Goal: Information Seeking & Learning: Learn about a topic

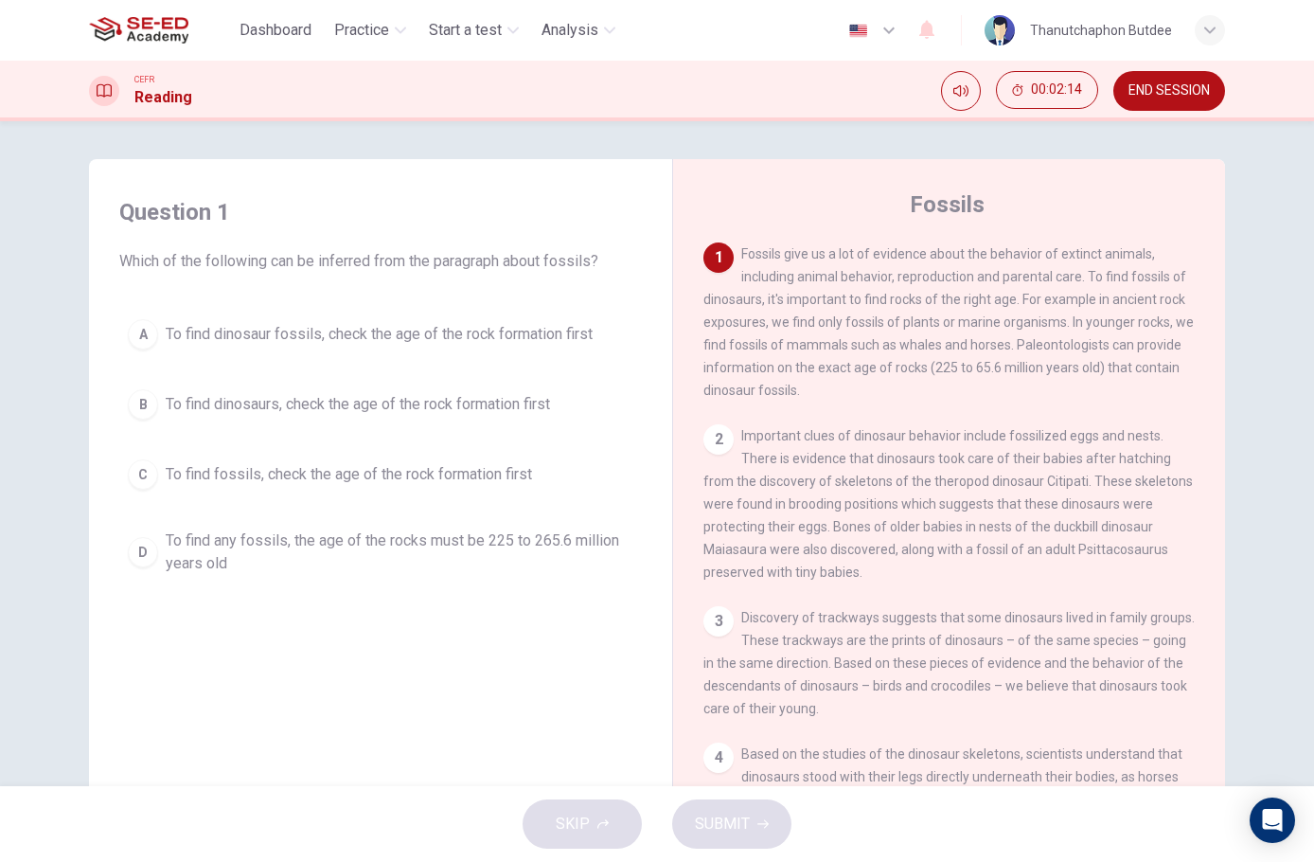
click at [1250, 313] on div "Question 1 Which of the following can be inferred from the paragraph about foss…" at bounding box center [657, 488] width 1197 height 658
click at [1268, 376] on div "Question 1 Which of the following can be inferred from the paragraph about foss…" at bounding box center [657, 453] width 1314 height 665
click at [250, 331] on span "To find dinosaur fossils, check the age of the rock formation first" at bounding box center [379, 334] width 427 height 23
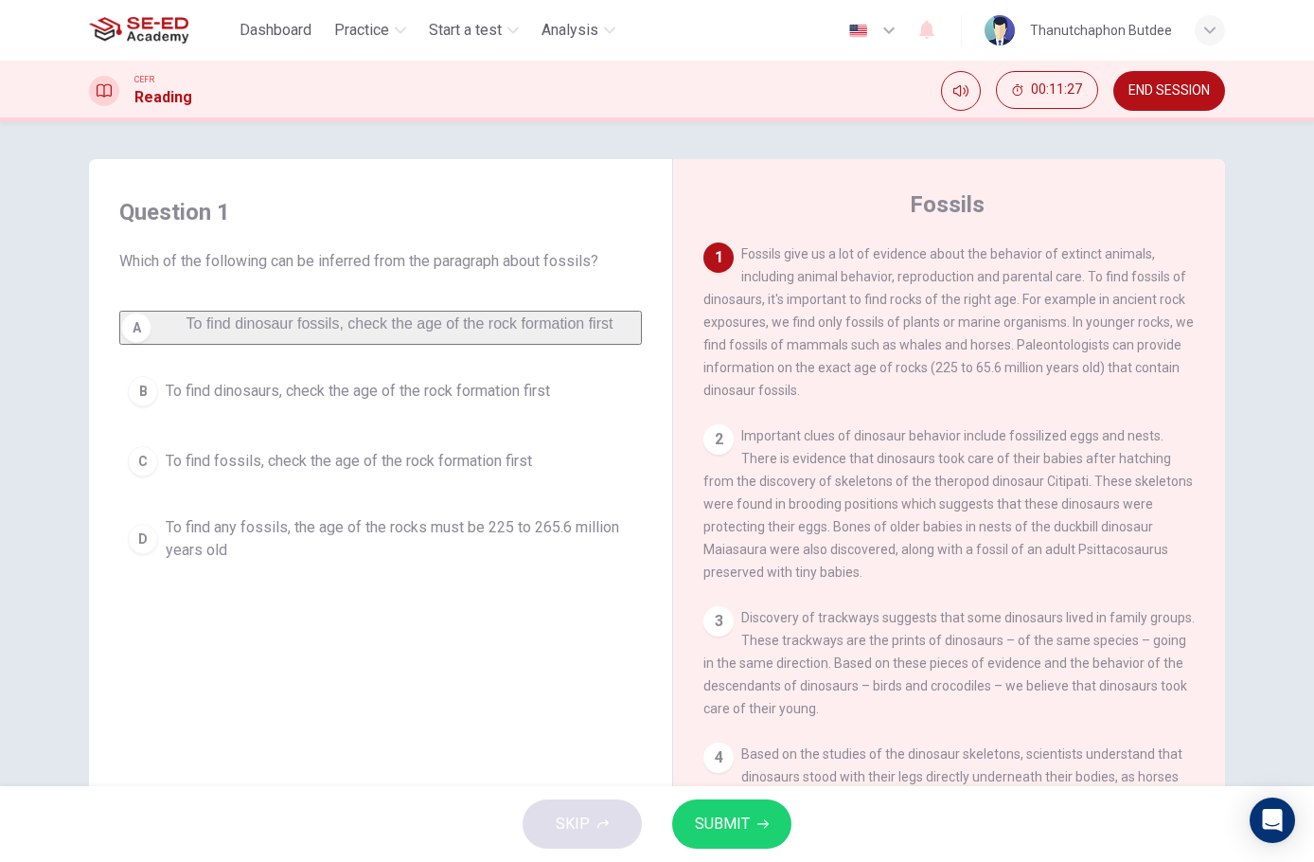
click at [421, 473] on span "To find fossils, check the age of the rock formation first" at bounding box center [349, 461] width 366 height 23
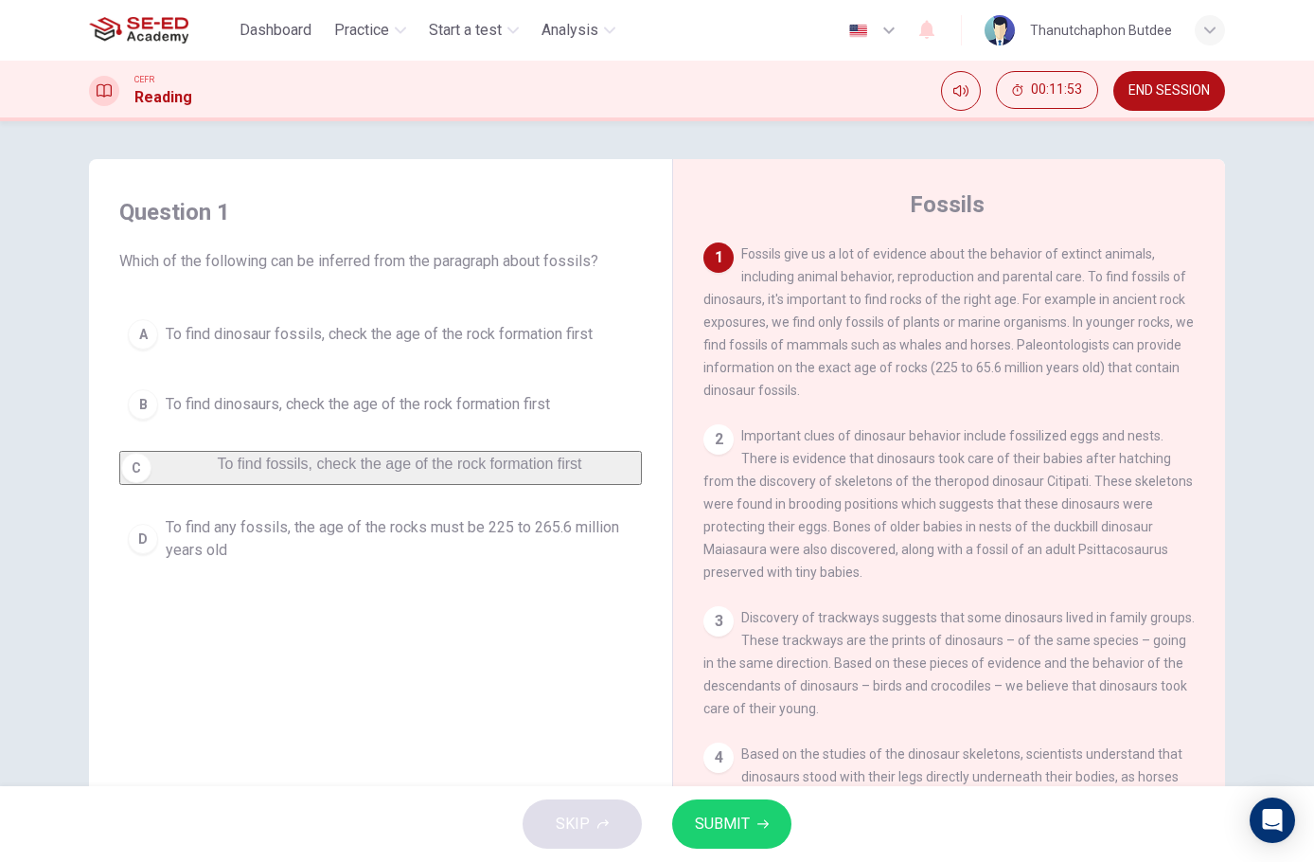
click at [703, 810] on button "SUBMIT" at bounding box center [731, 823] width 119 height 49
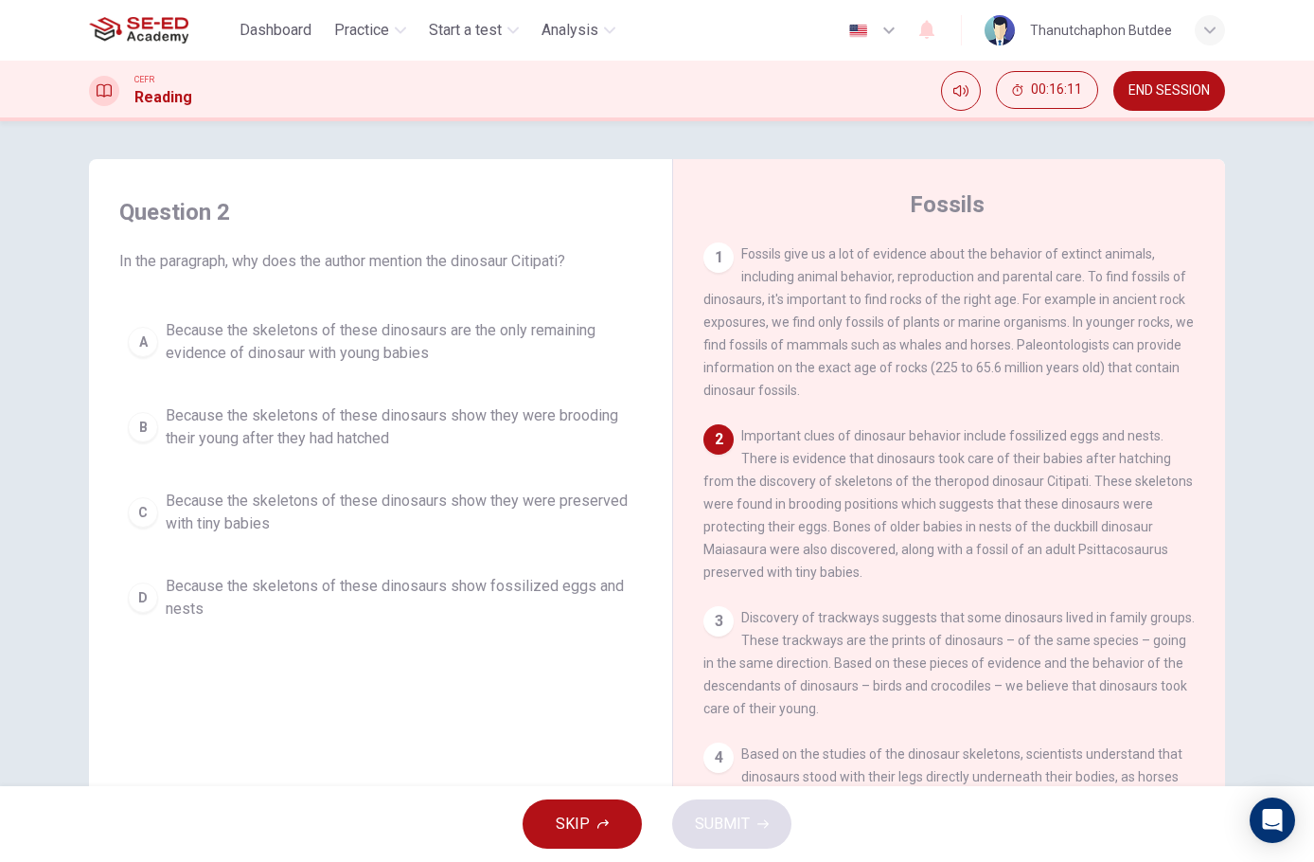
click at [404, 408] on span "Because the skeletons of these dinosaurs show they were brooding their young af…" at bounding box center [400, 426] width 468 height 45
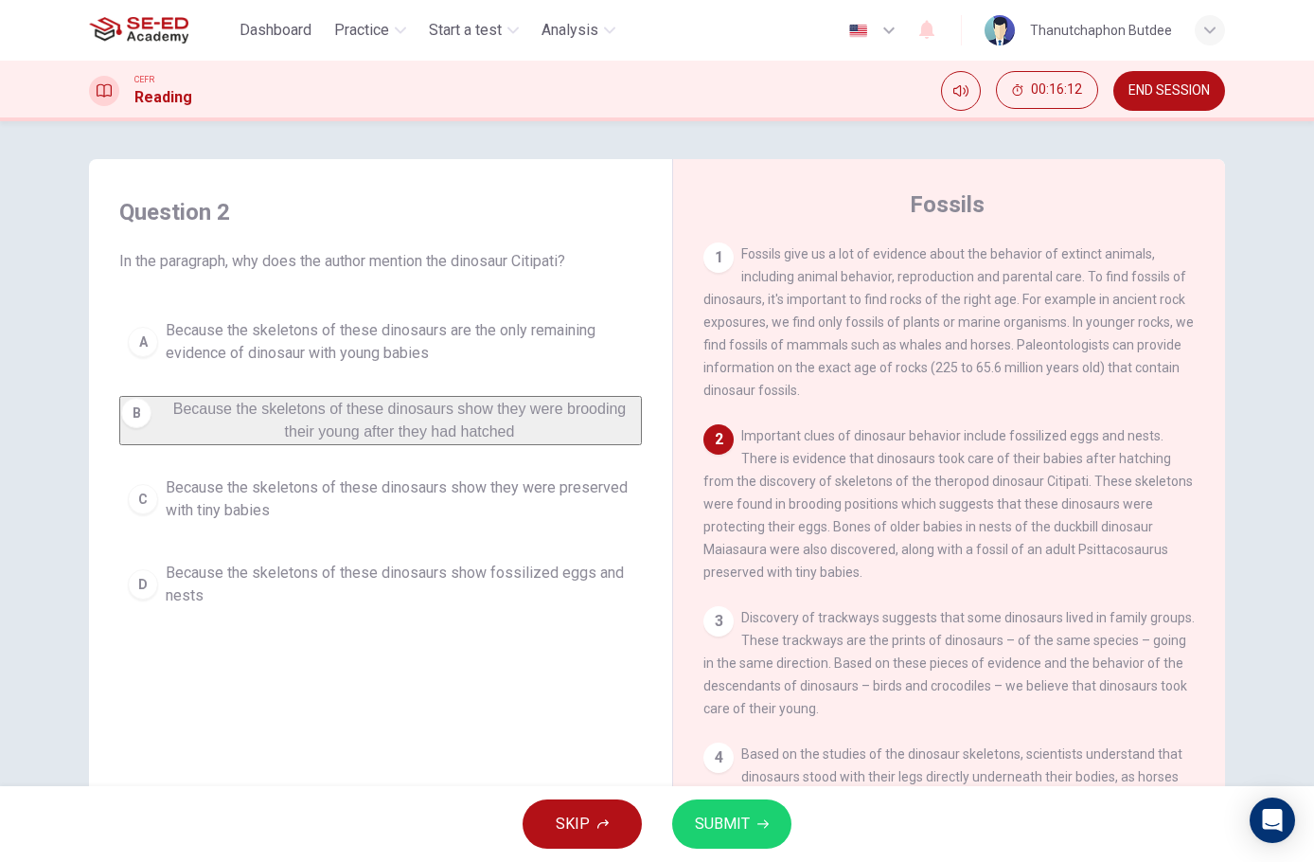
click at [715, 800] on button "SUBMIT" at bounding box center [731, 823] width 119 height 49
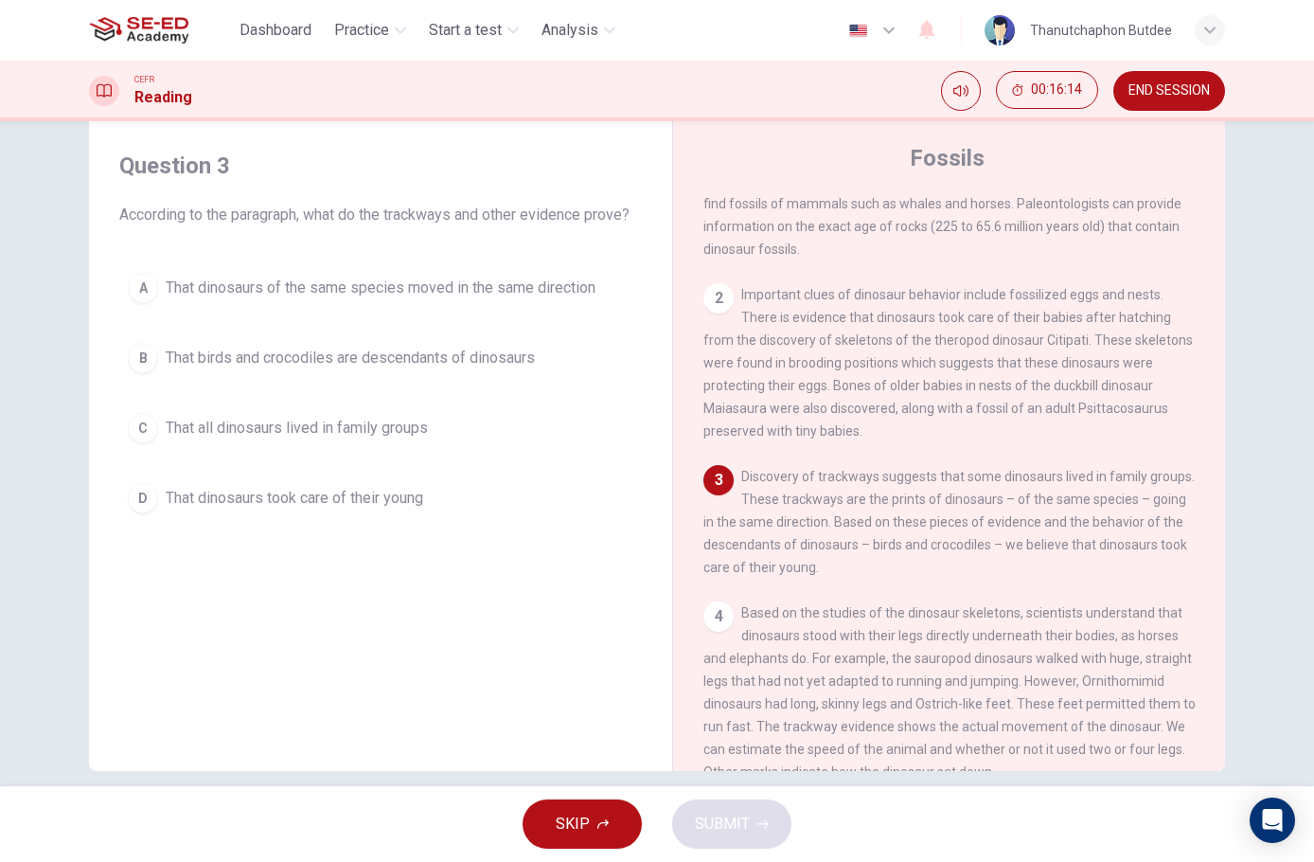
scroll to position [69, 0]
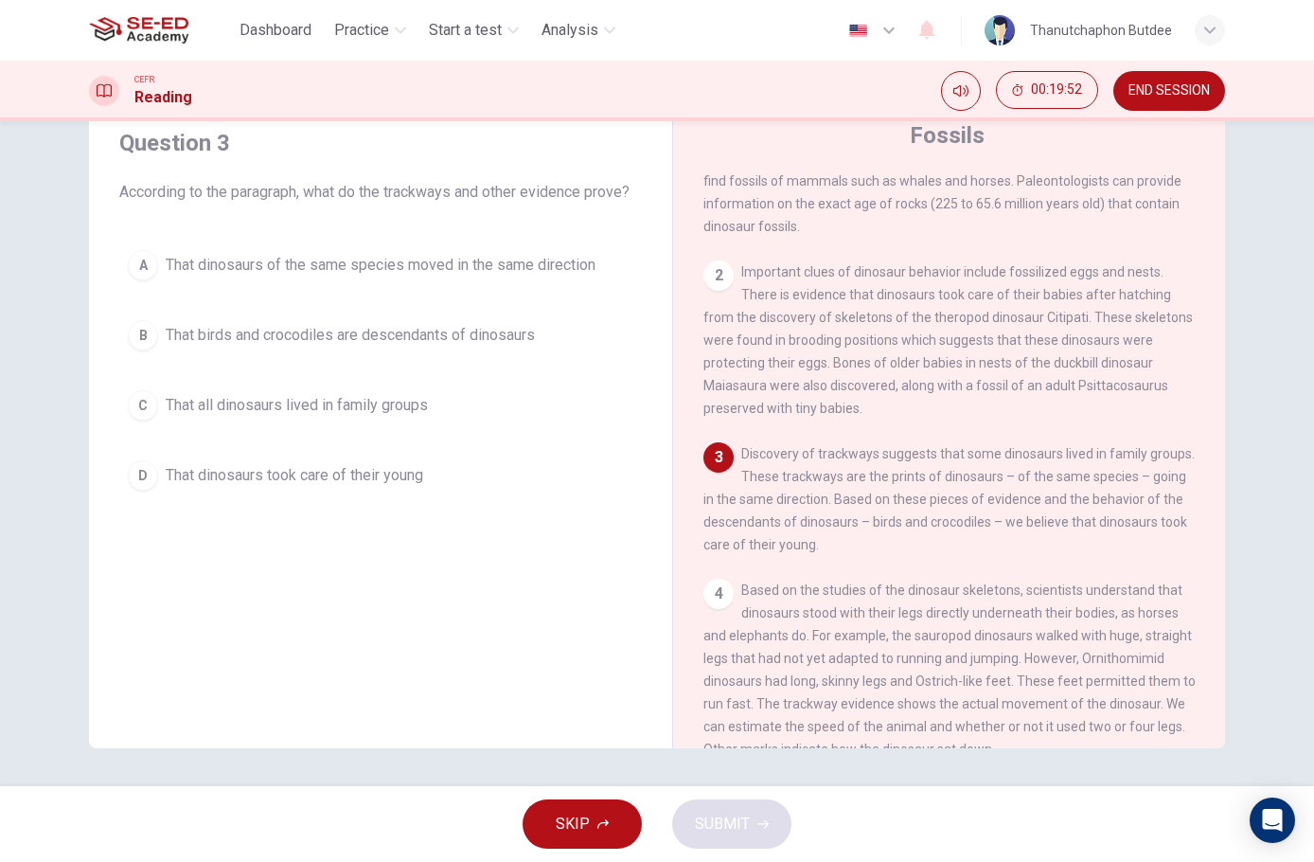
click at [429, 336] on span "That birds and crocodiles are descendants of dinosaurs" at bounding box center [350, 335] width 369 height 23
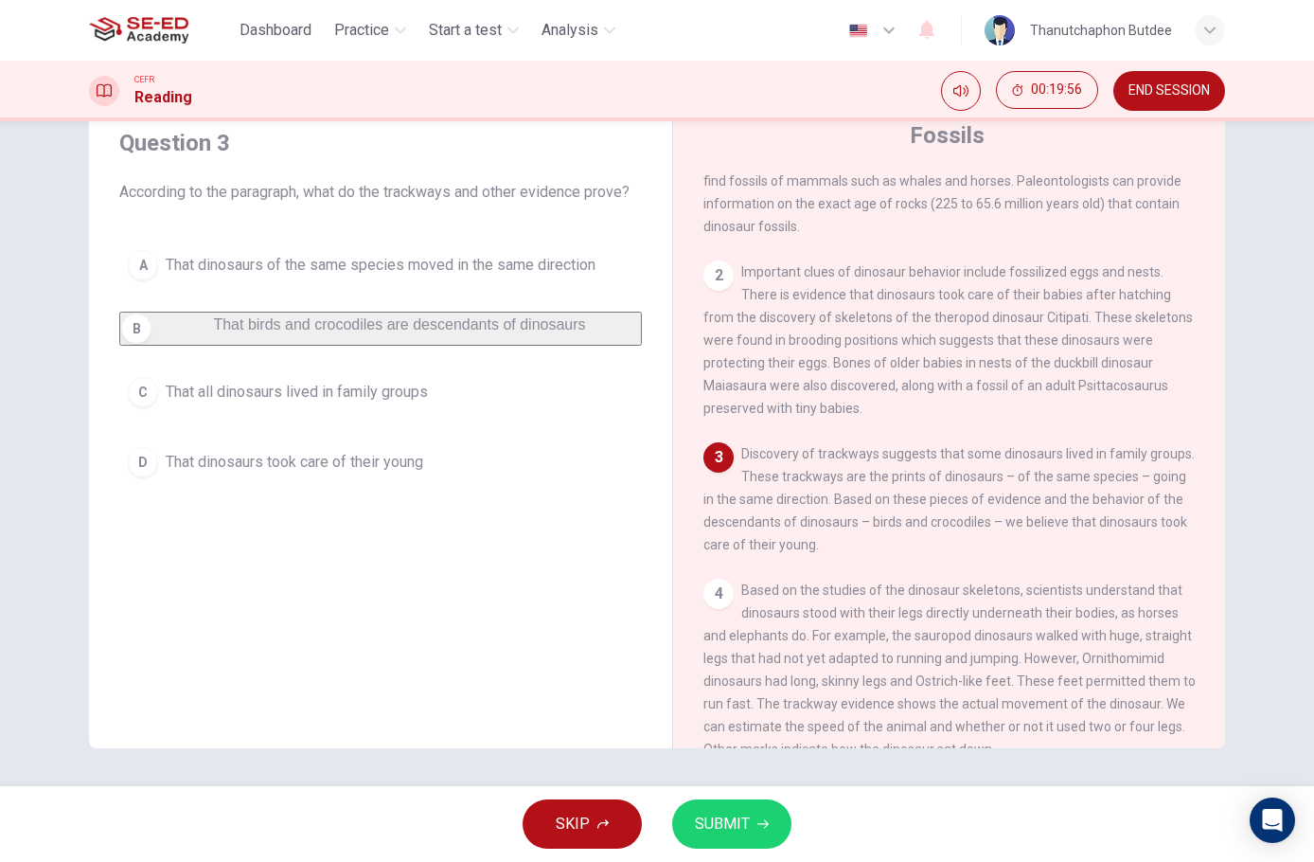
click at [400, 249] on button "A That dinosaurs of the same species moved in the same direction" at bounding box center [380, 264] width 523 height 47
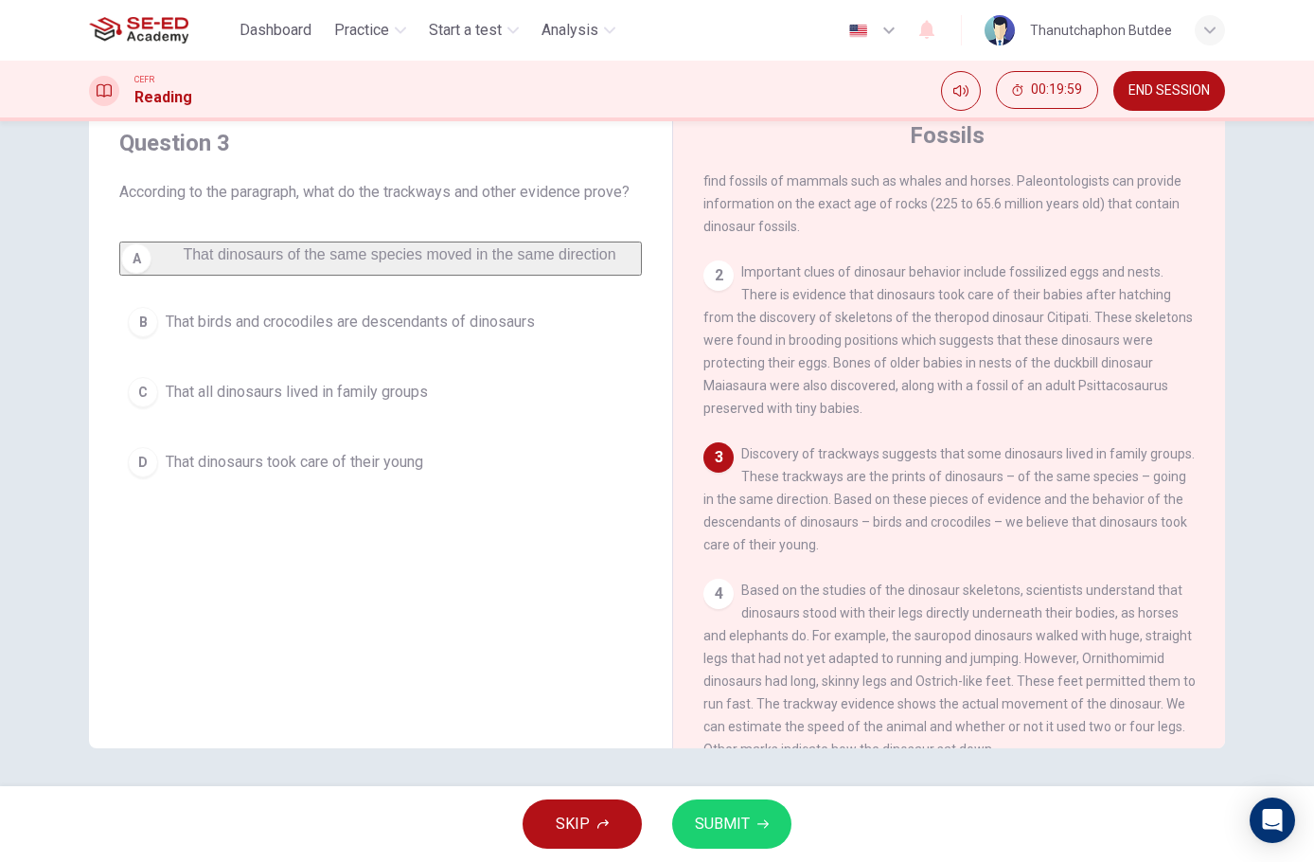
click at [748, 817] on span "SUBMIT" at bounding box center [722, 824] width 55 height 27
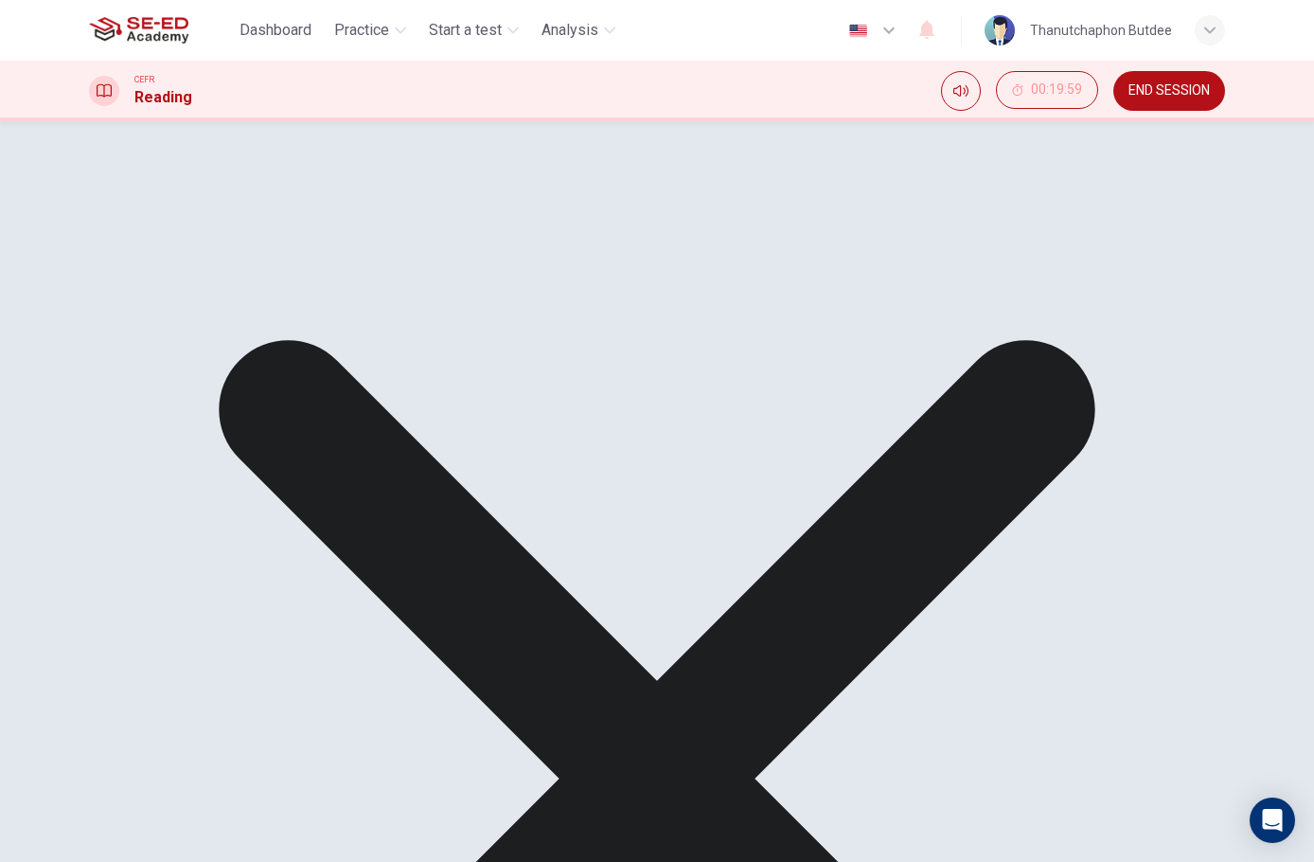
scroll to position [568, 0]
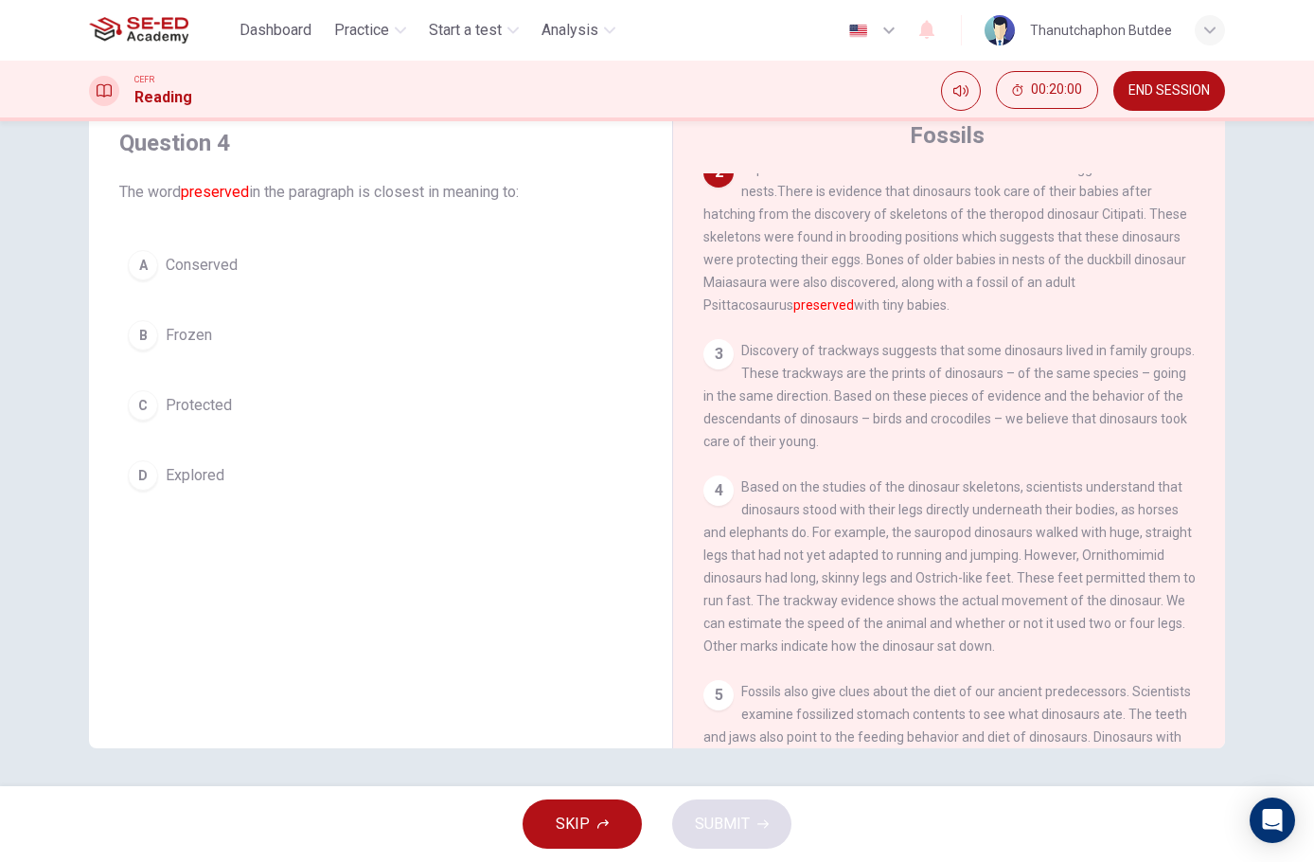
scroll to position [189, 0]
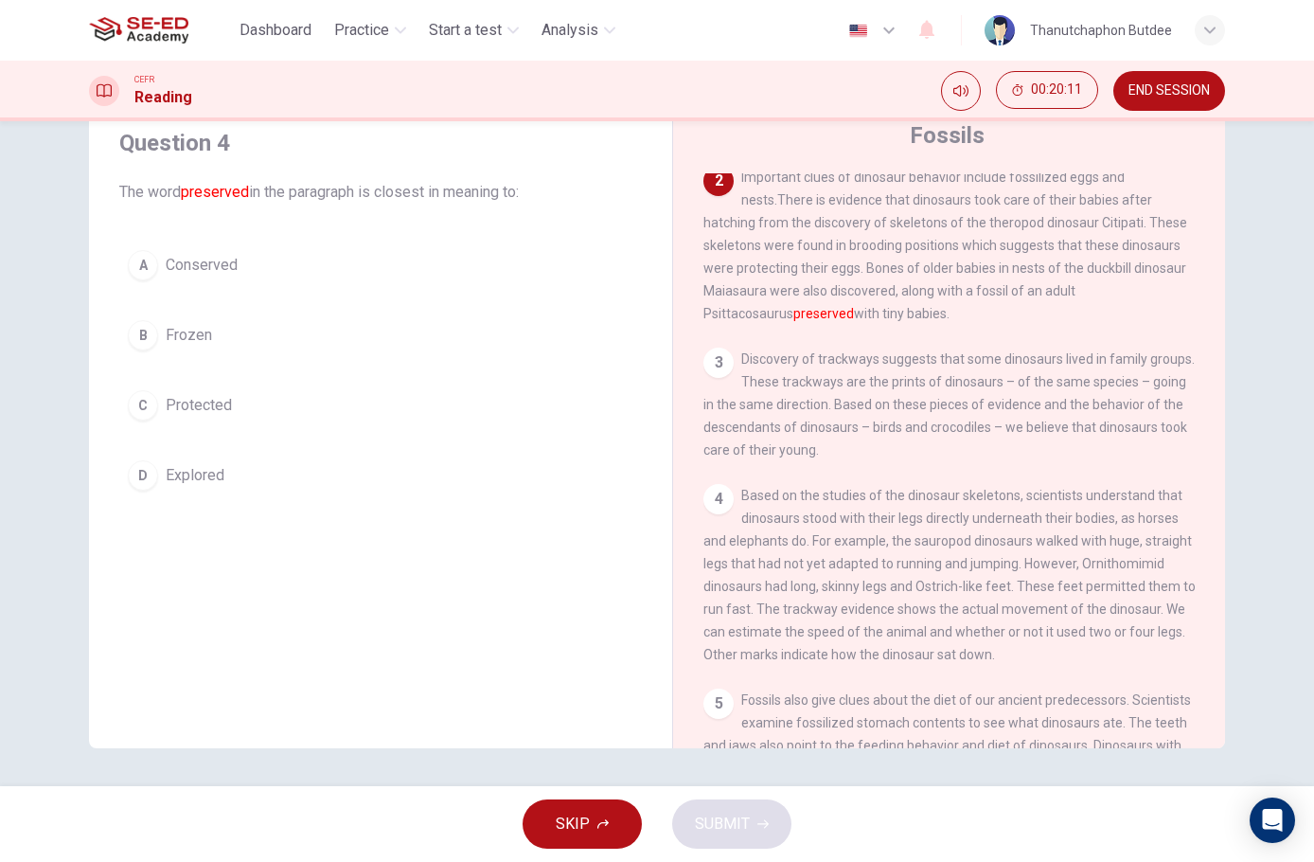
click at [145, 402] on div "C" at bounding box center [143, 405] width 30 height 30
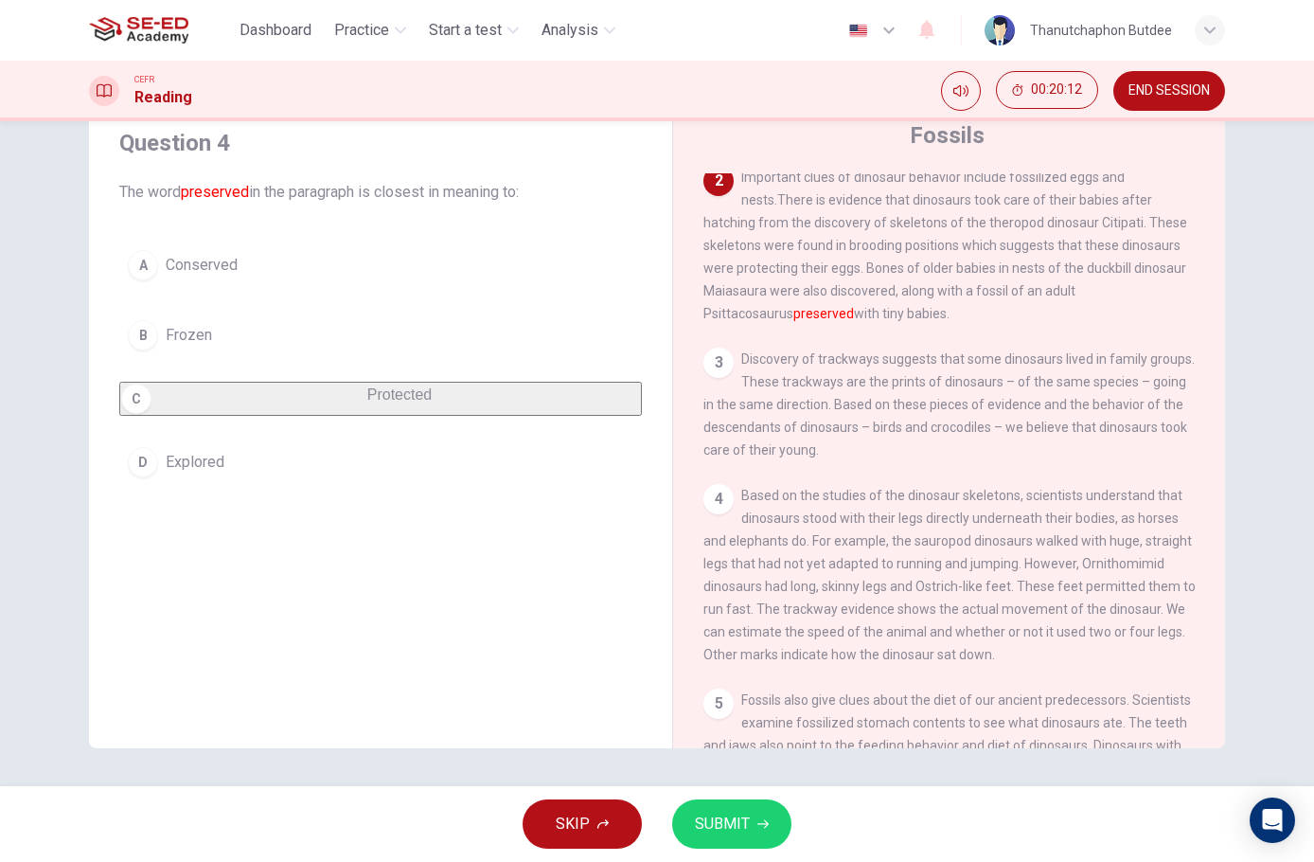
click at [778, 818] on button "SUBMIT" at bounding box center [731, 823] width 119 height 49
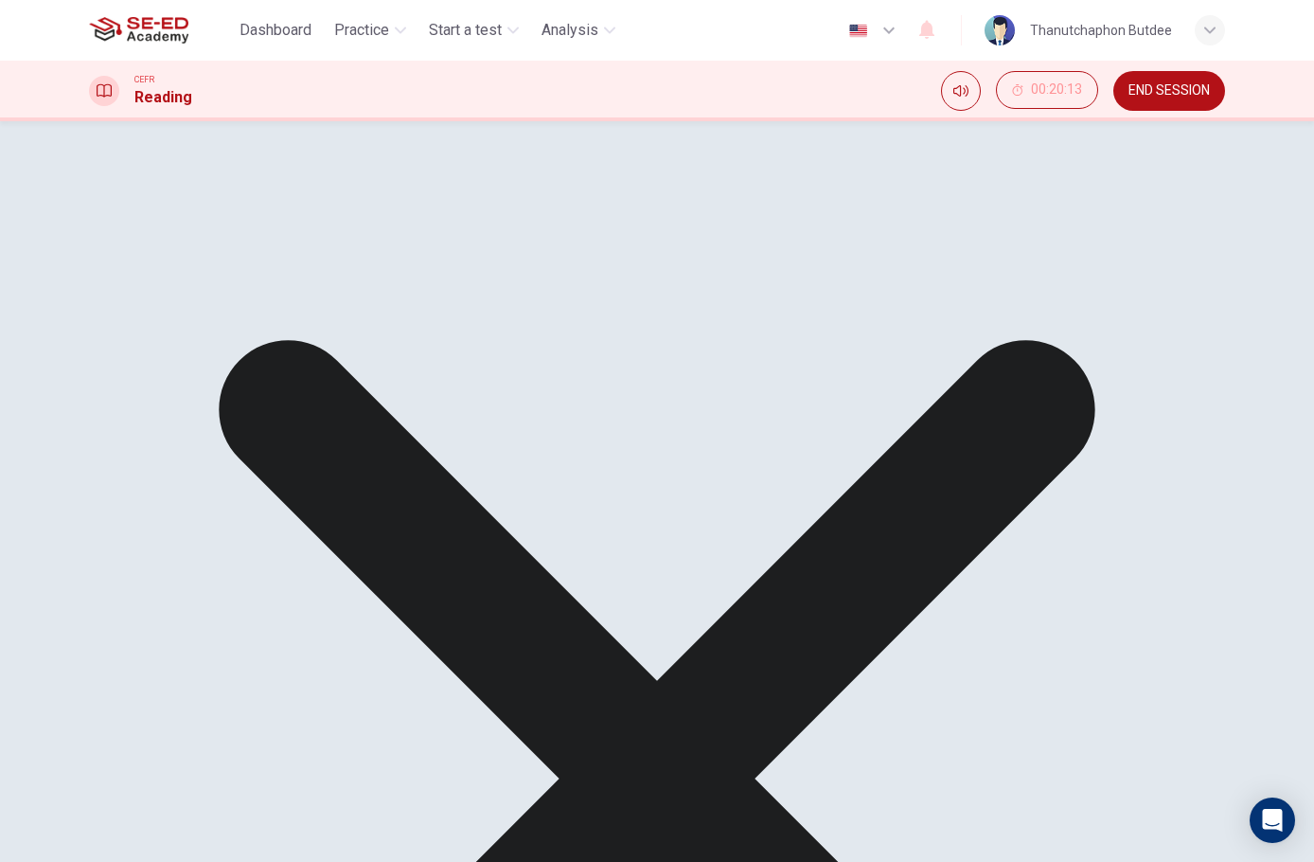
scroll to position [379, 0]
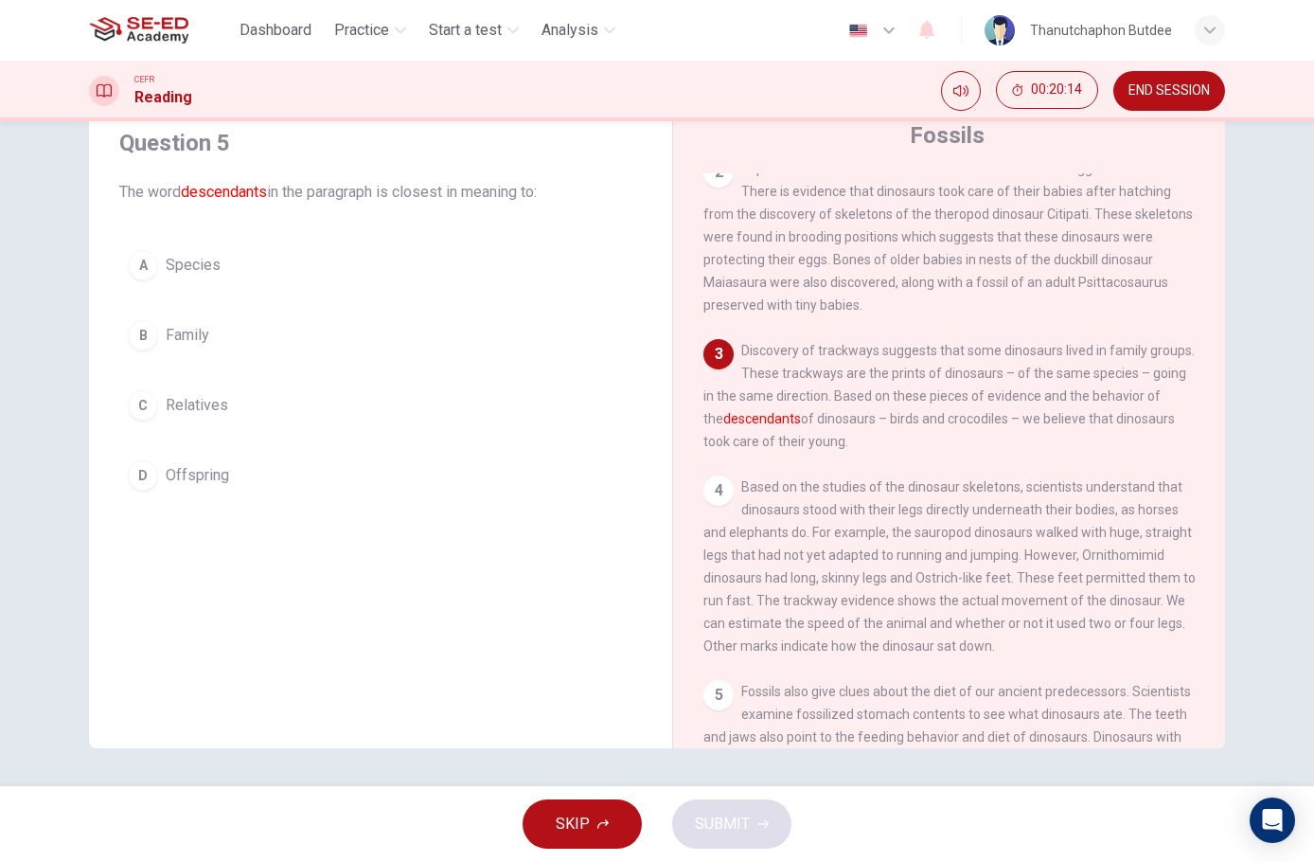
scroll to position [189, 0]
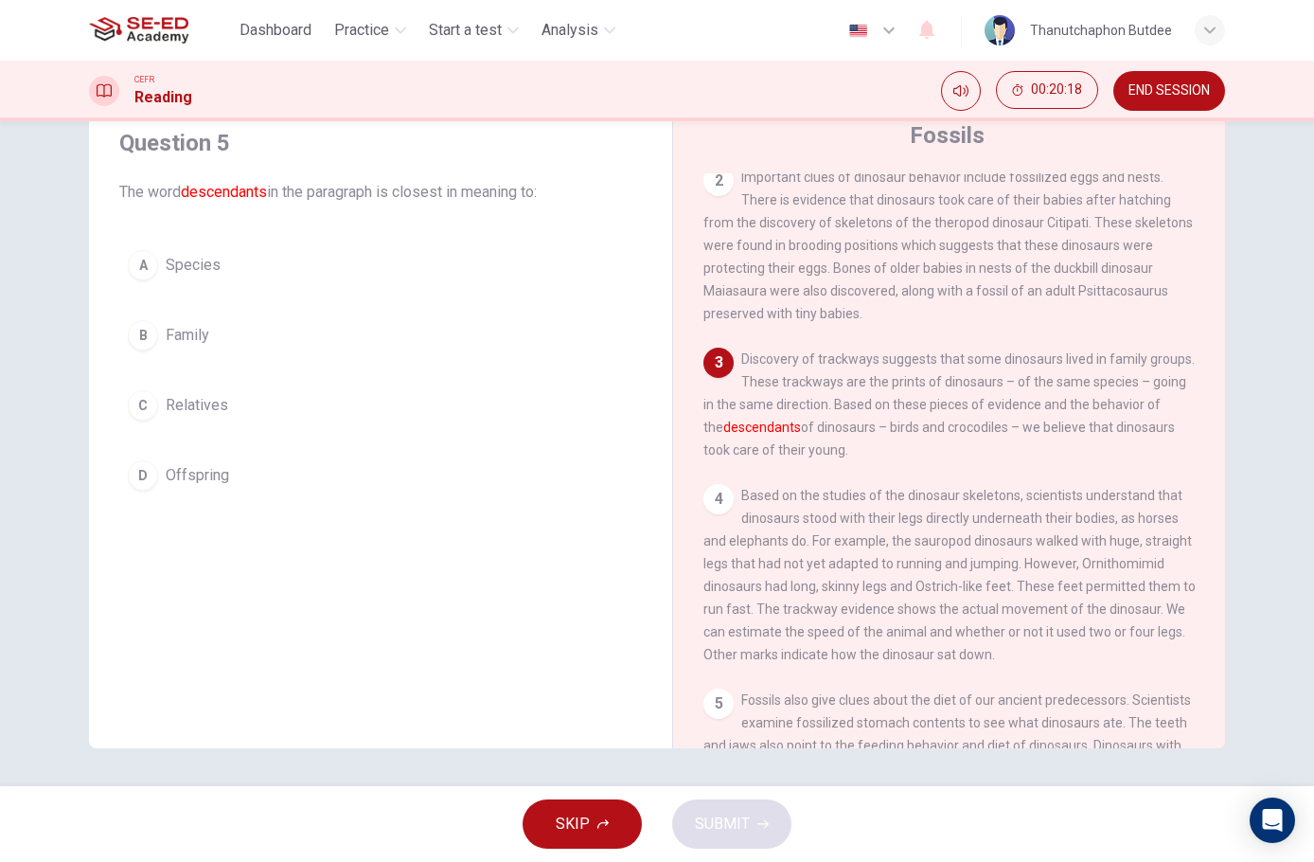
click at [169, 343] on span "Family" at bounding box center [188, 335] width 44 height 23
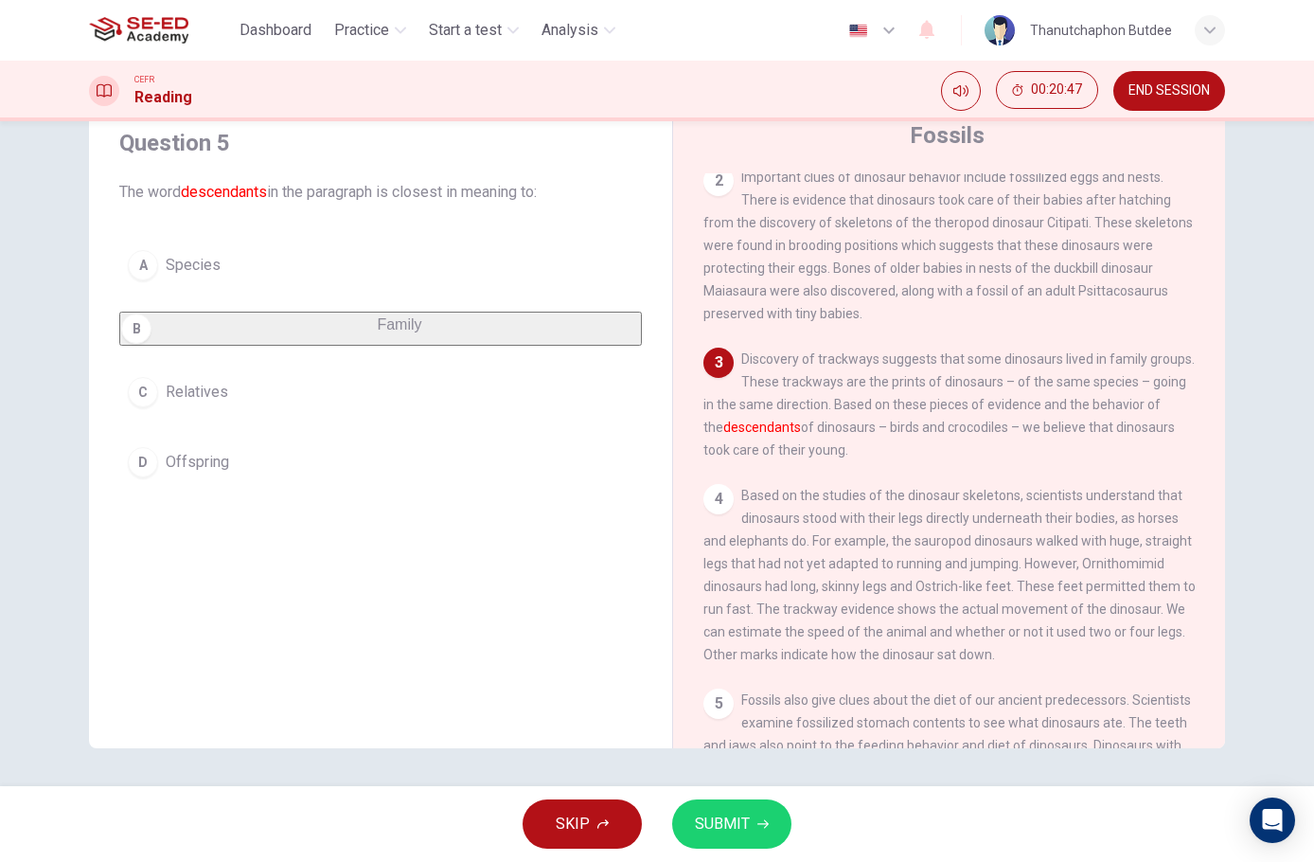
click at [283, 414] on button "C Relatives" at bounding box center [380, 391] width 523 height 47
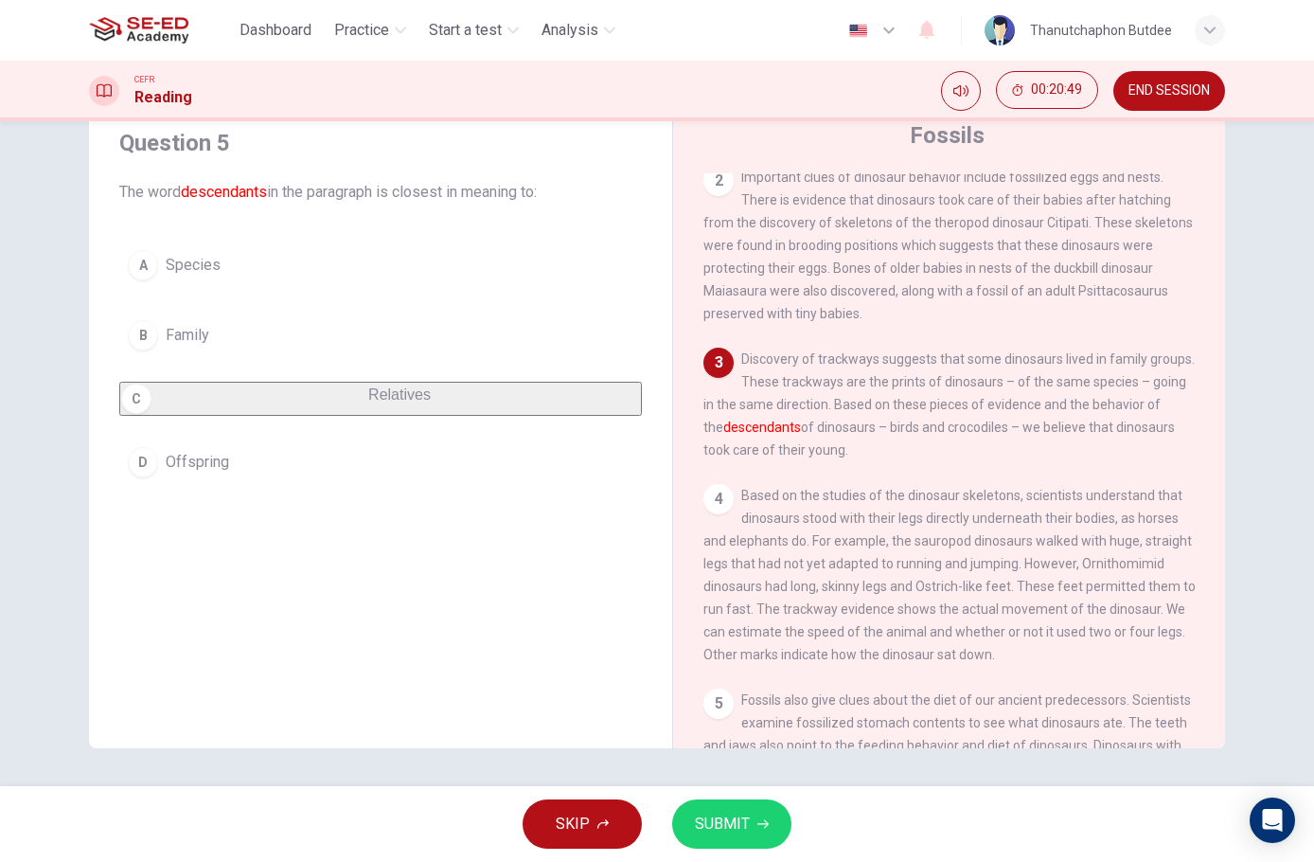
click at [725, 818] on span "SUBMIT" at bounding box center [722, 824] width 55 height 27
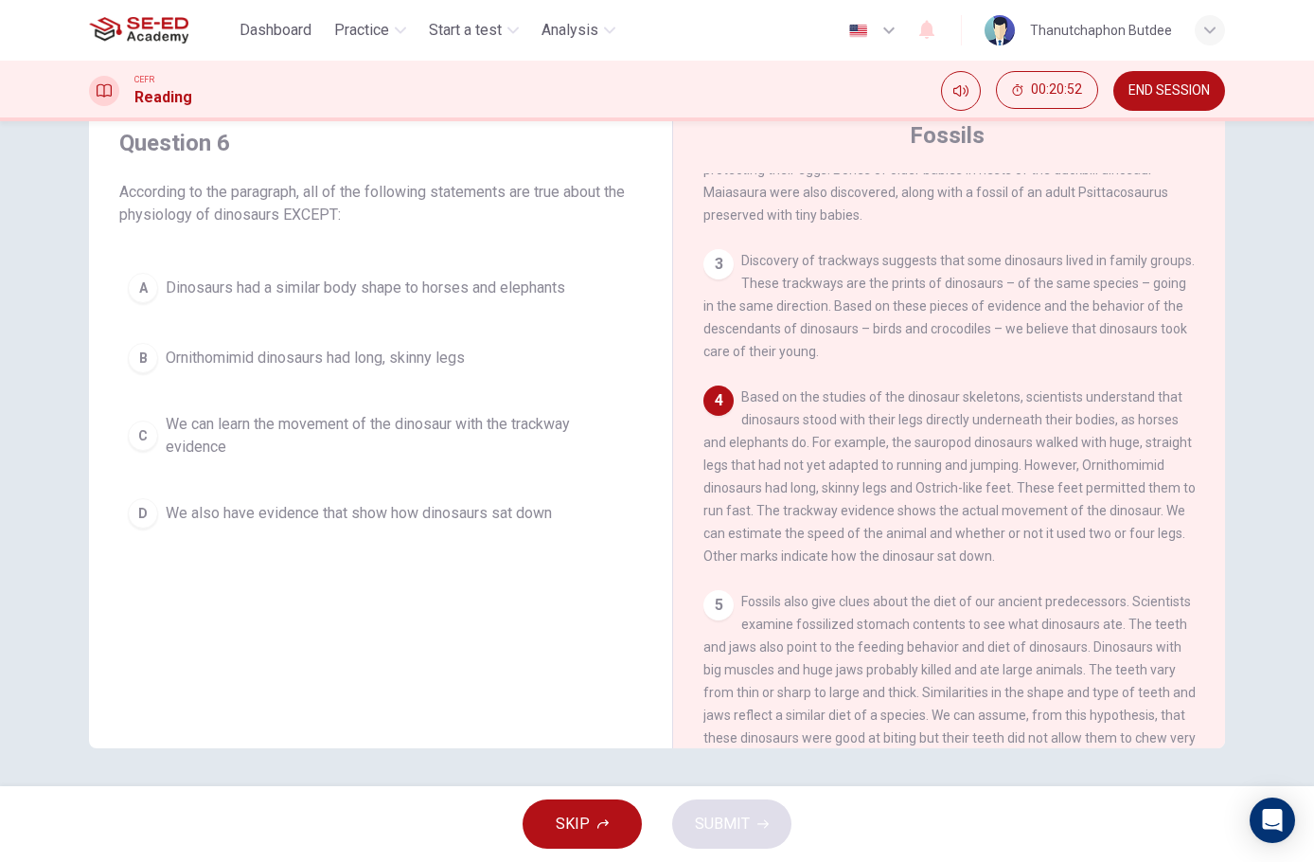
scroll to position [284, 0]
click at [307, 292] on span "Dinosaurs had a similar body shape to horses and elephants" at bounding box center [366, 287] width 400 height 23
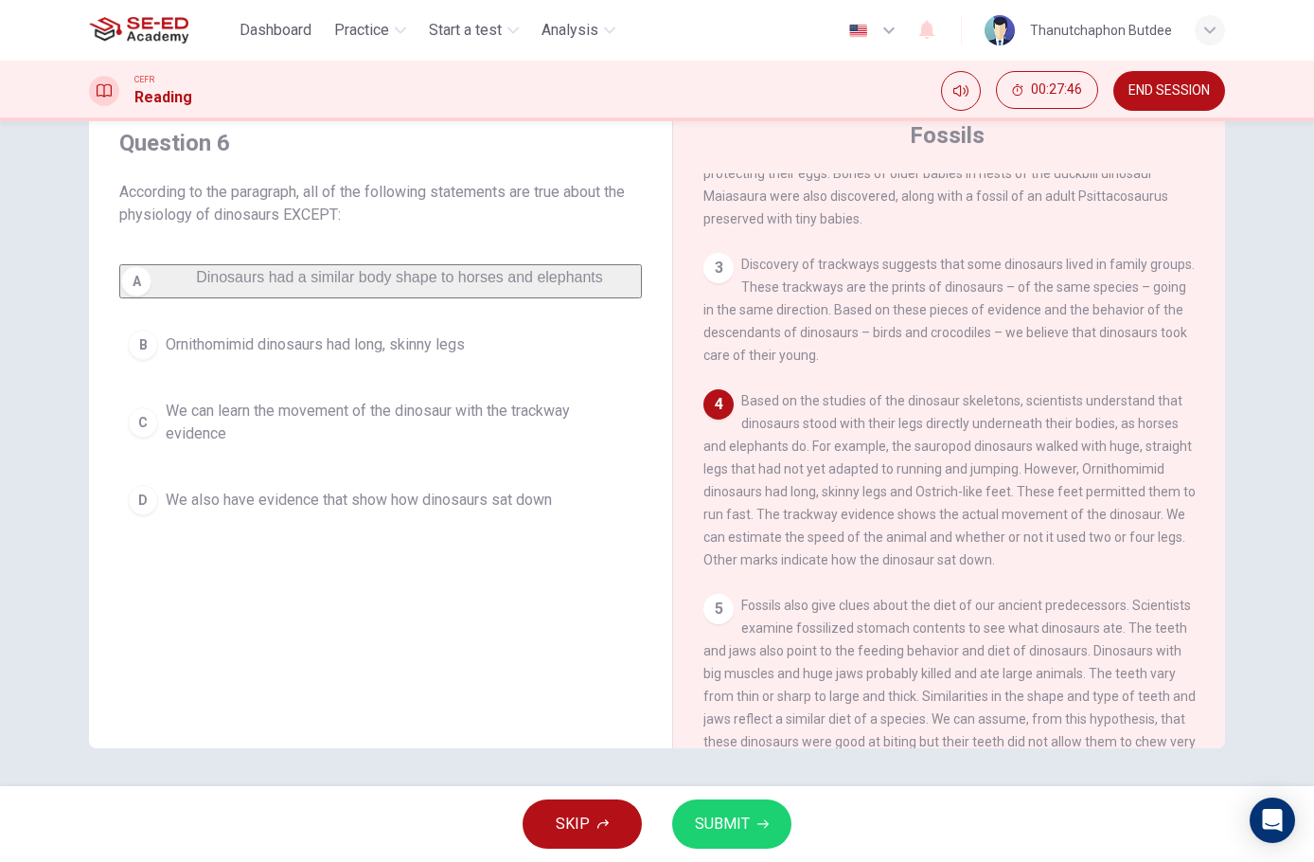
click at [441, 437] on span "We can learn the movement of the dinosaur with the trackway evidence" at bounding box center [400, 422] width 468 height 45
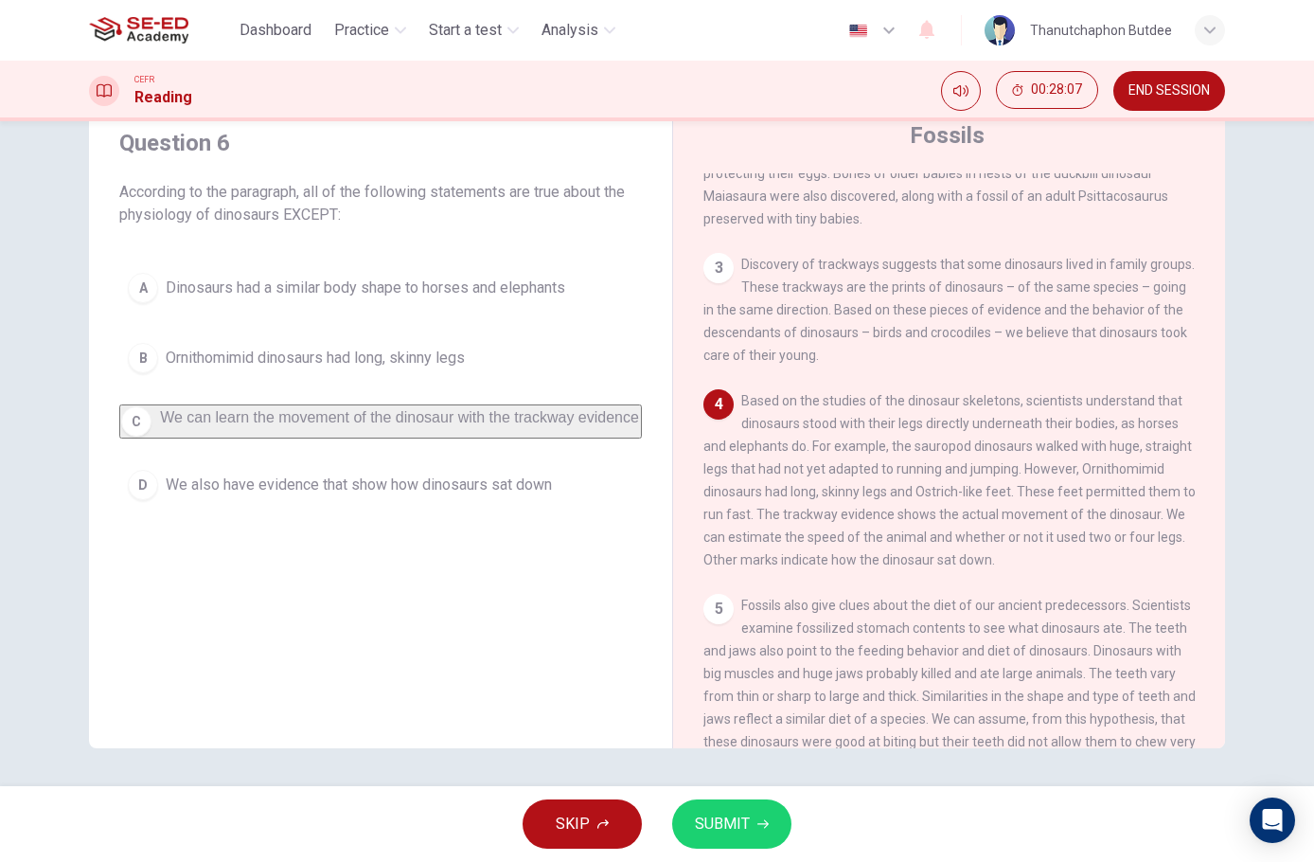
click at [433, 496] on span "We also have evidence that show how dinosaurs sat down" at bounding box center [359, 484] width 386 height 23
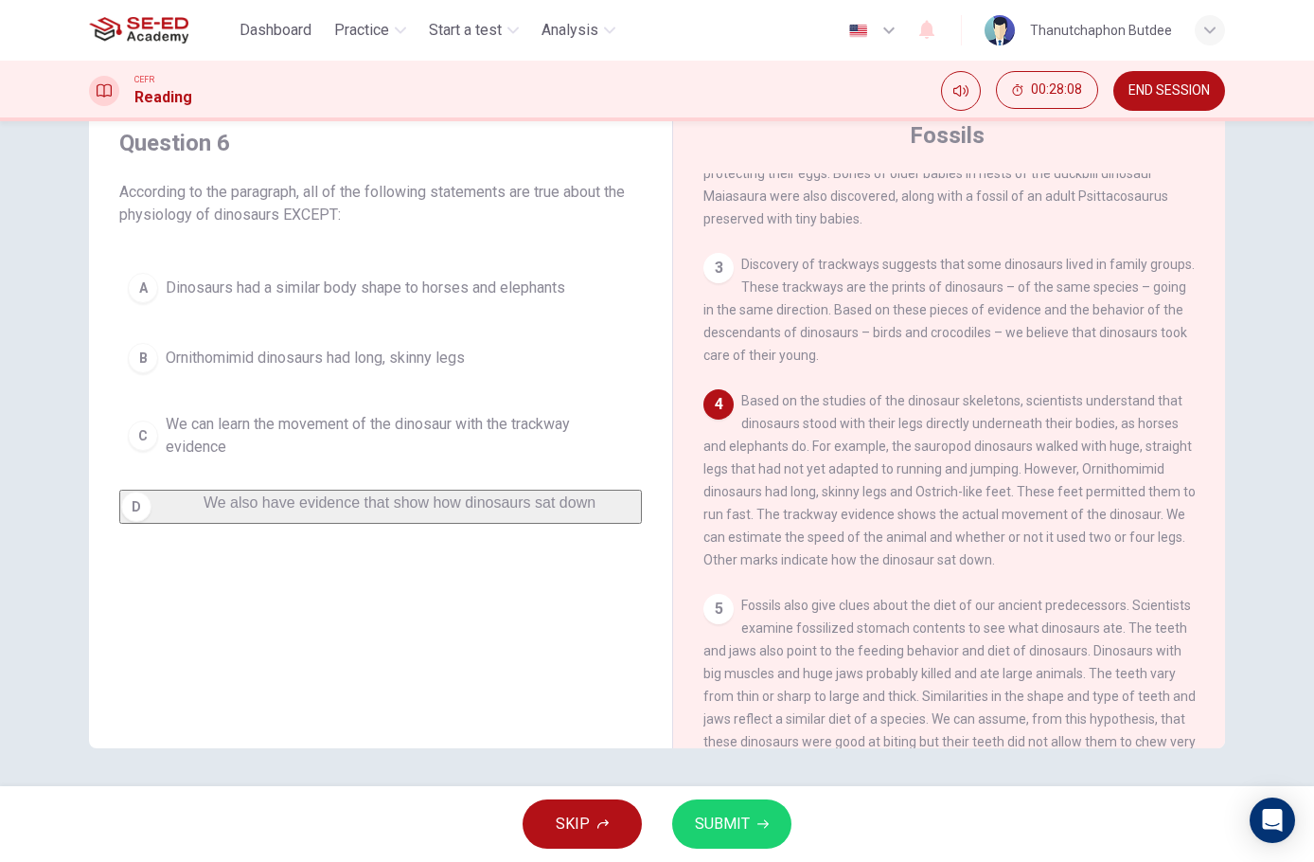
click at [735, 834] on span "SUBMIT" at bounding box center [722, 824] width 55 height 27
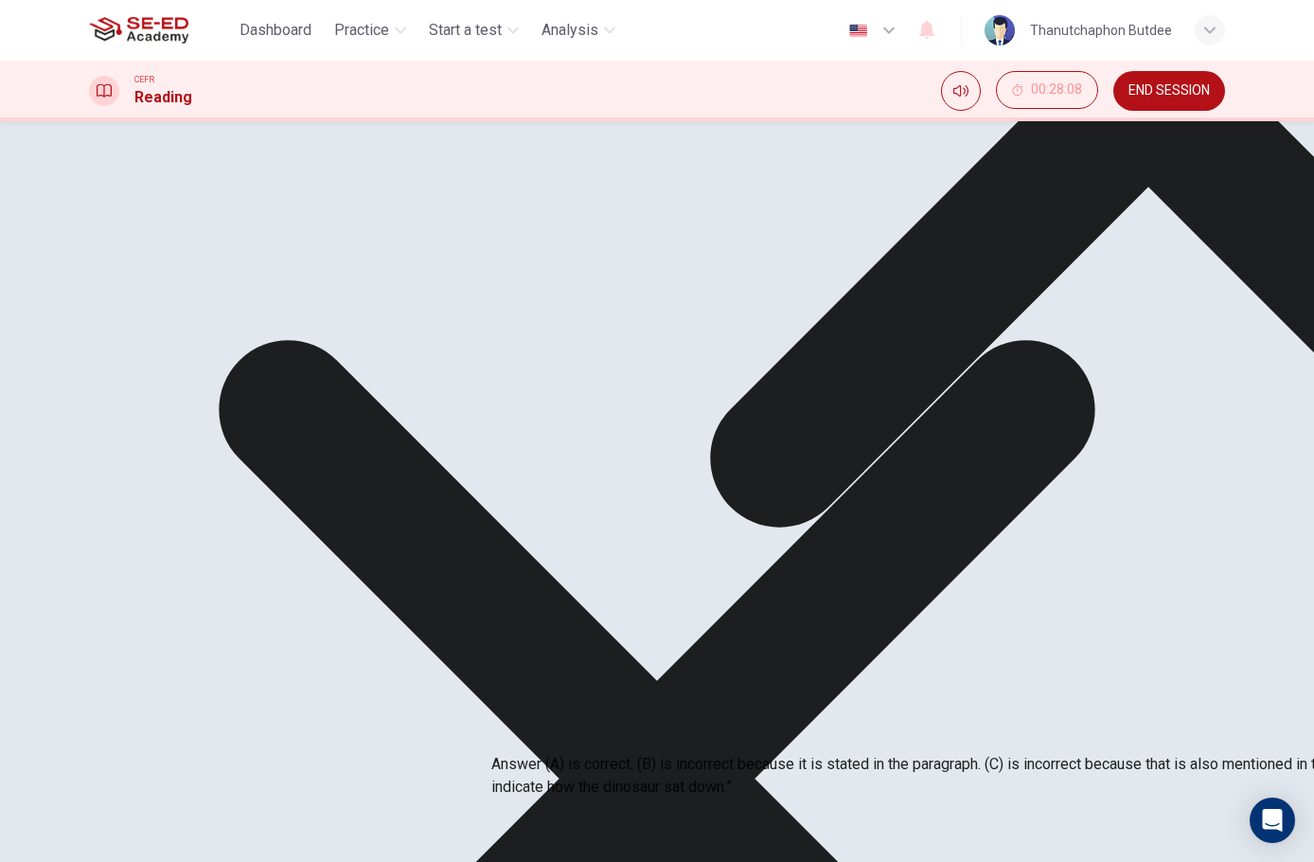
click at [834, 526] on icon at bounding box center [1148, 89] width 876 height 876
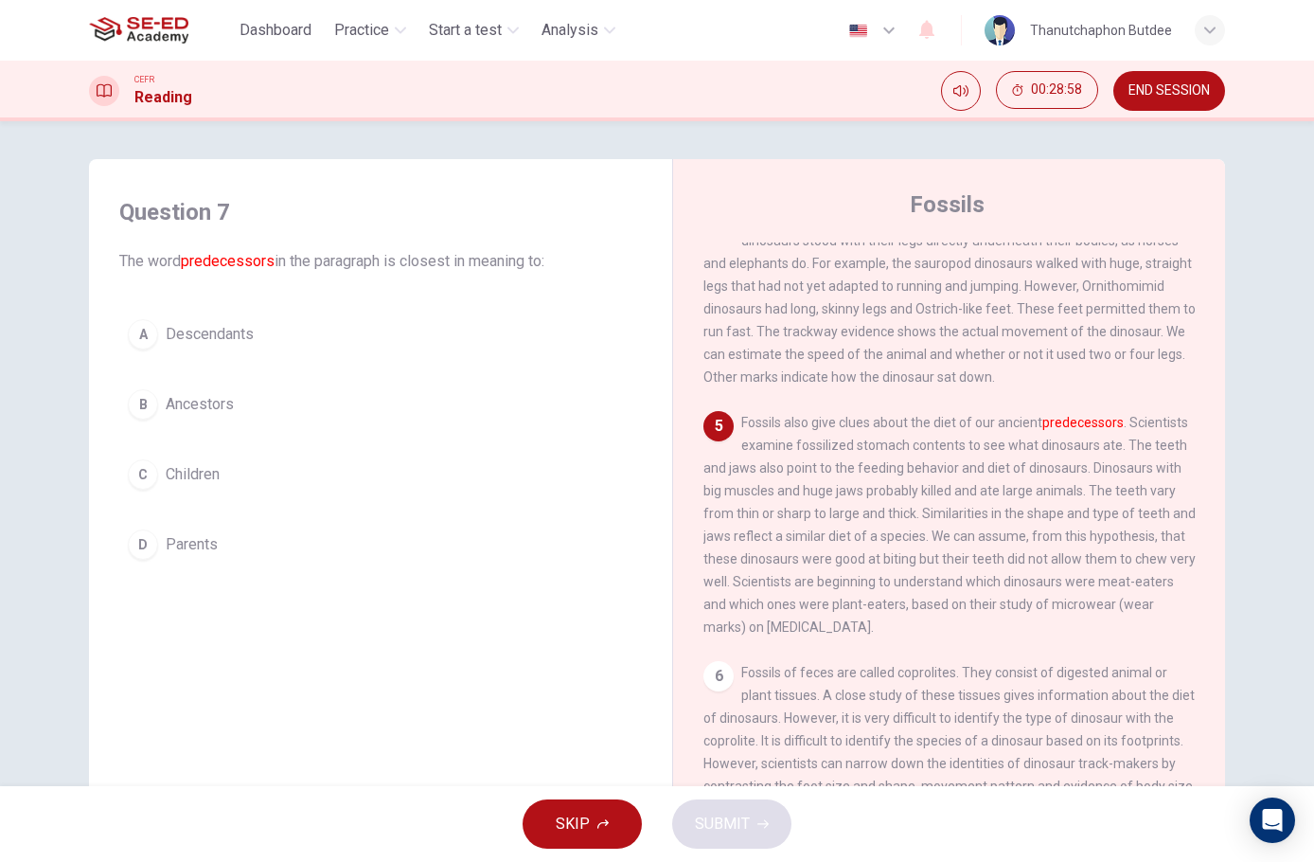
scroll to position [568, 0]
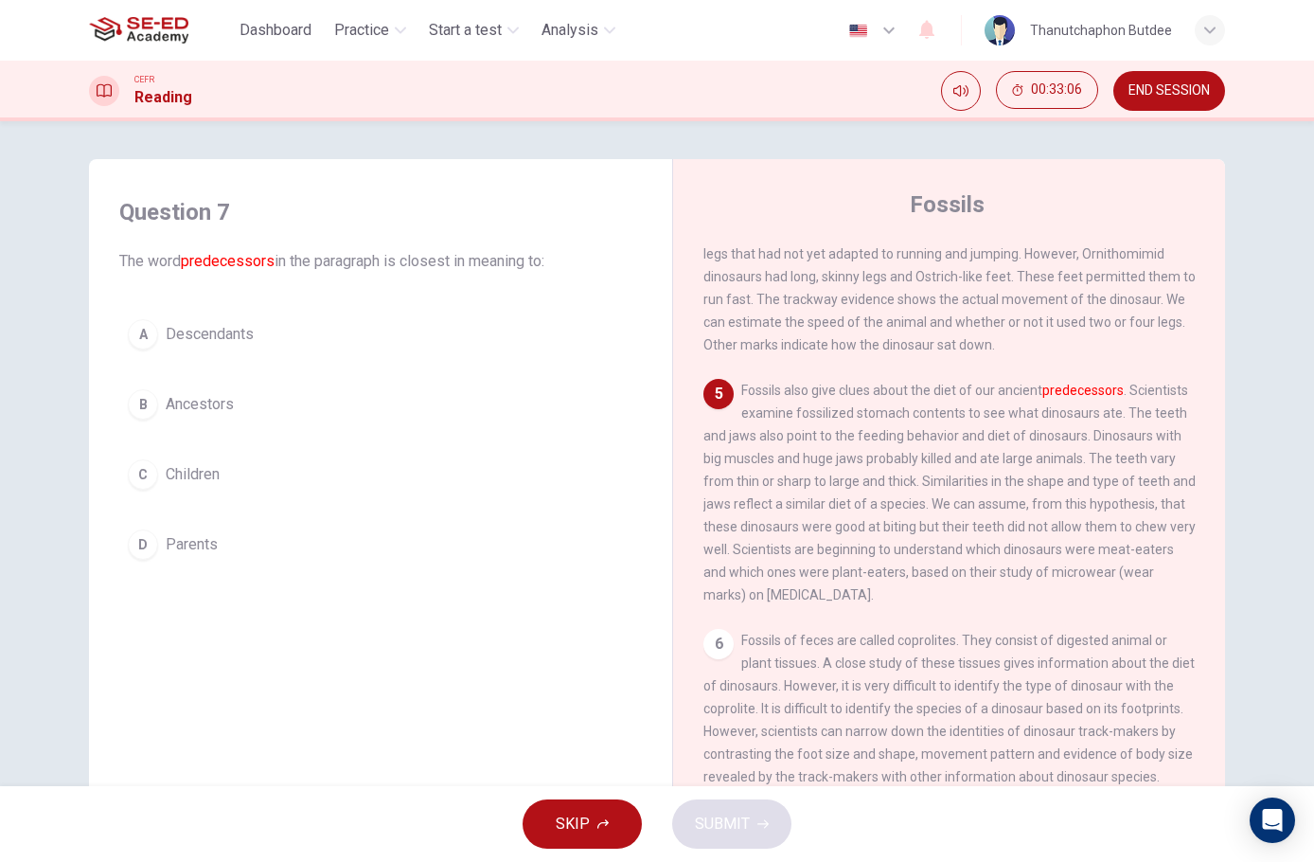
click at [282, 354] on button "A Descendants" at bounding box center [380, 334] width 523 height 47
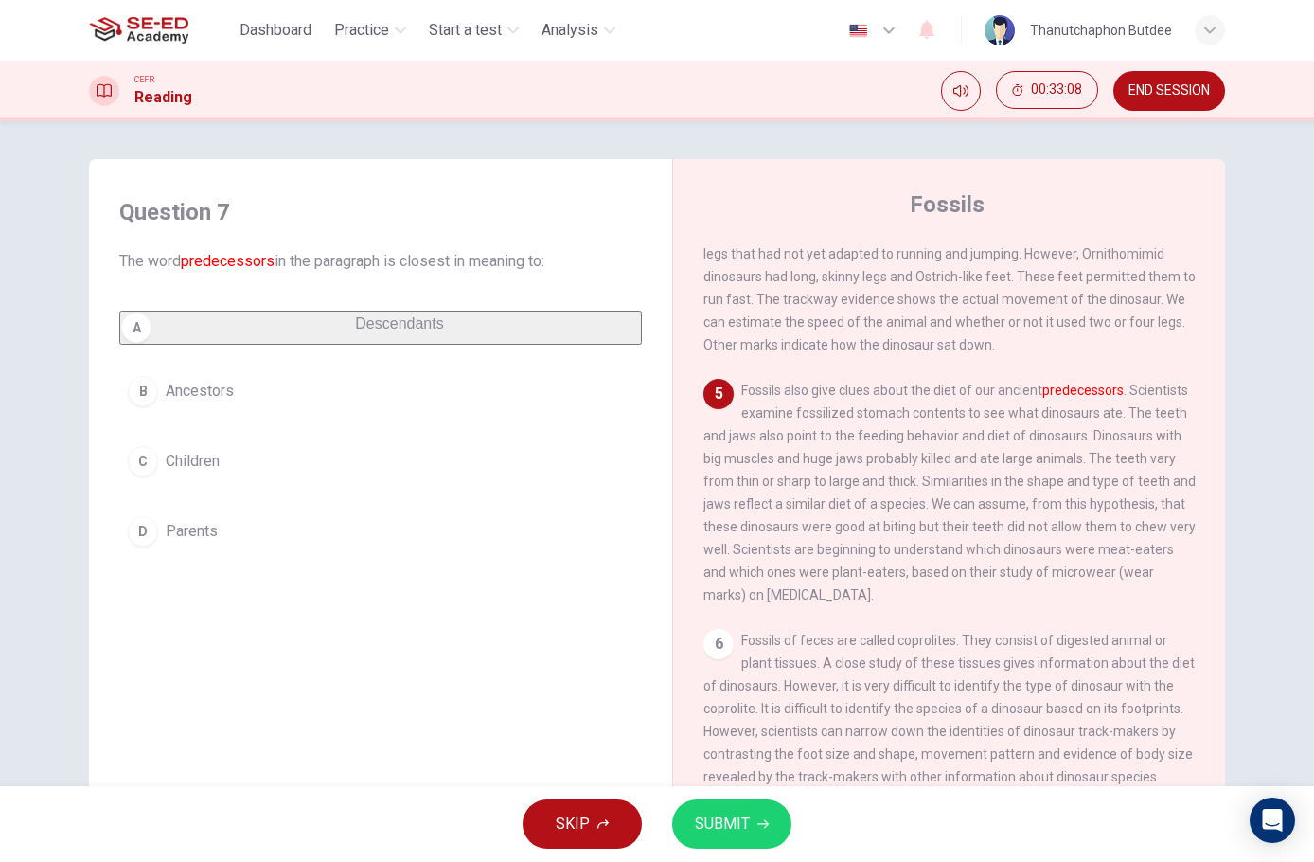
click at [769, 829] on button "SUBMIT" at bounding box center [731, 823] width 119 height 49
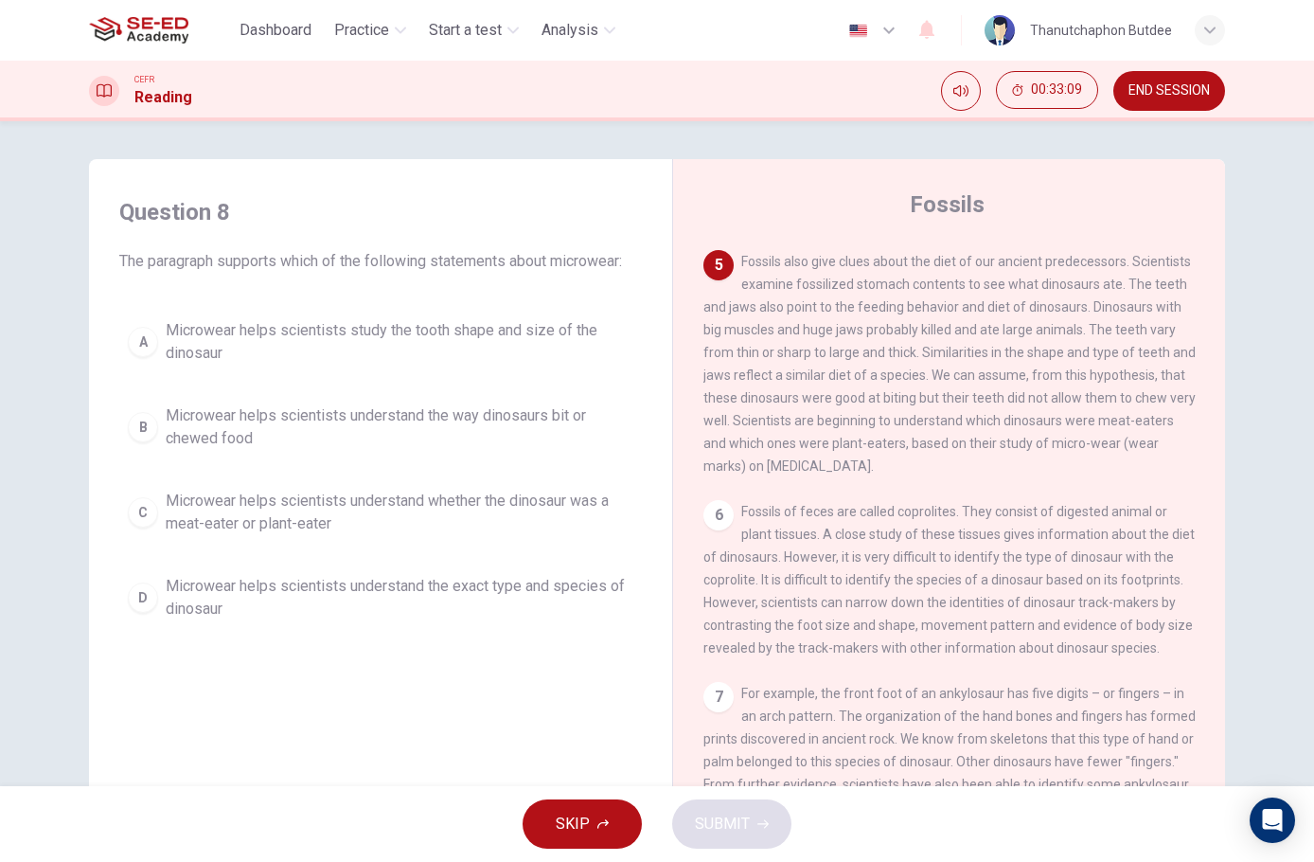
scroll to position [663, 0]
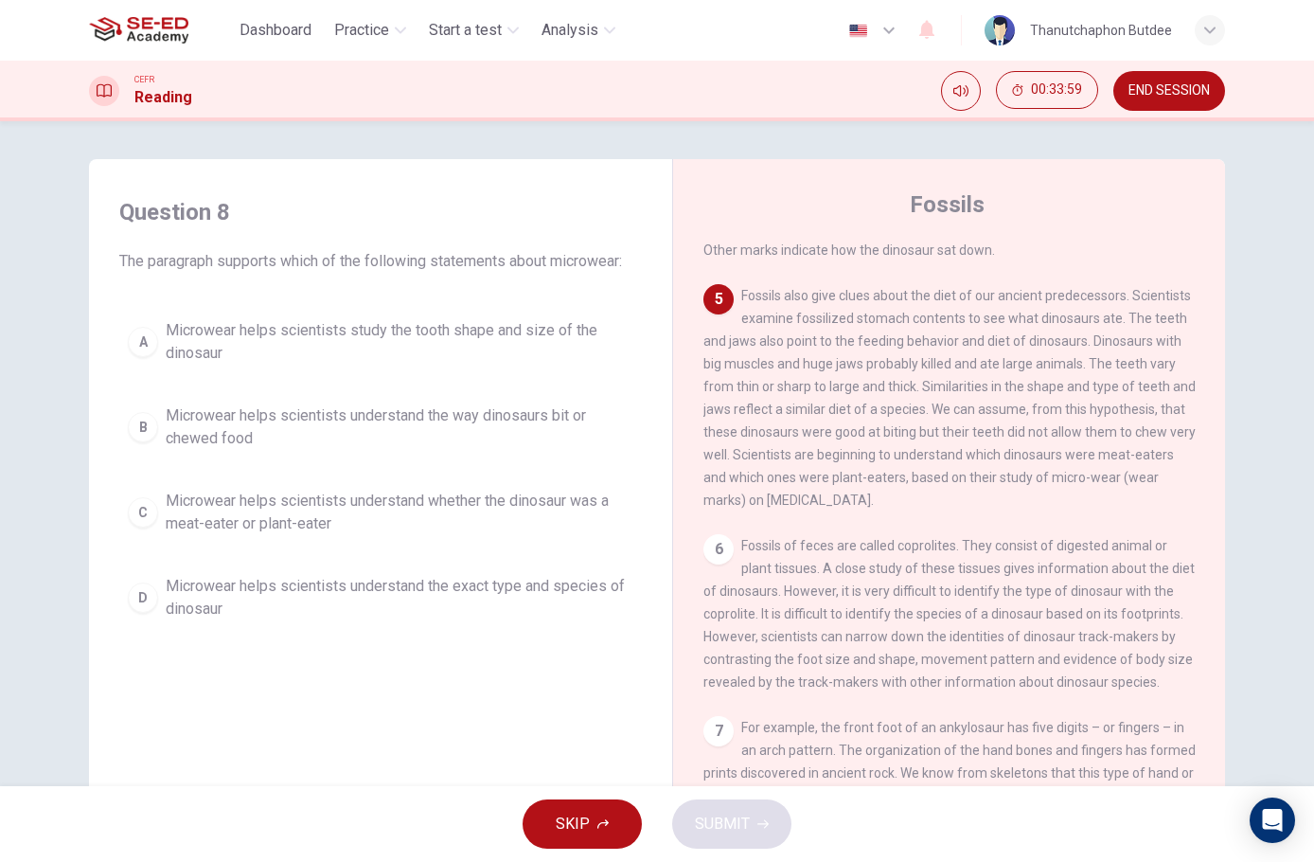
click at [337, 503] on span "Microwear helps scientists understand whether the dinosaur was a meat-eater or …" at bounding box center [400, 512] width 468 height 45
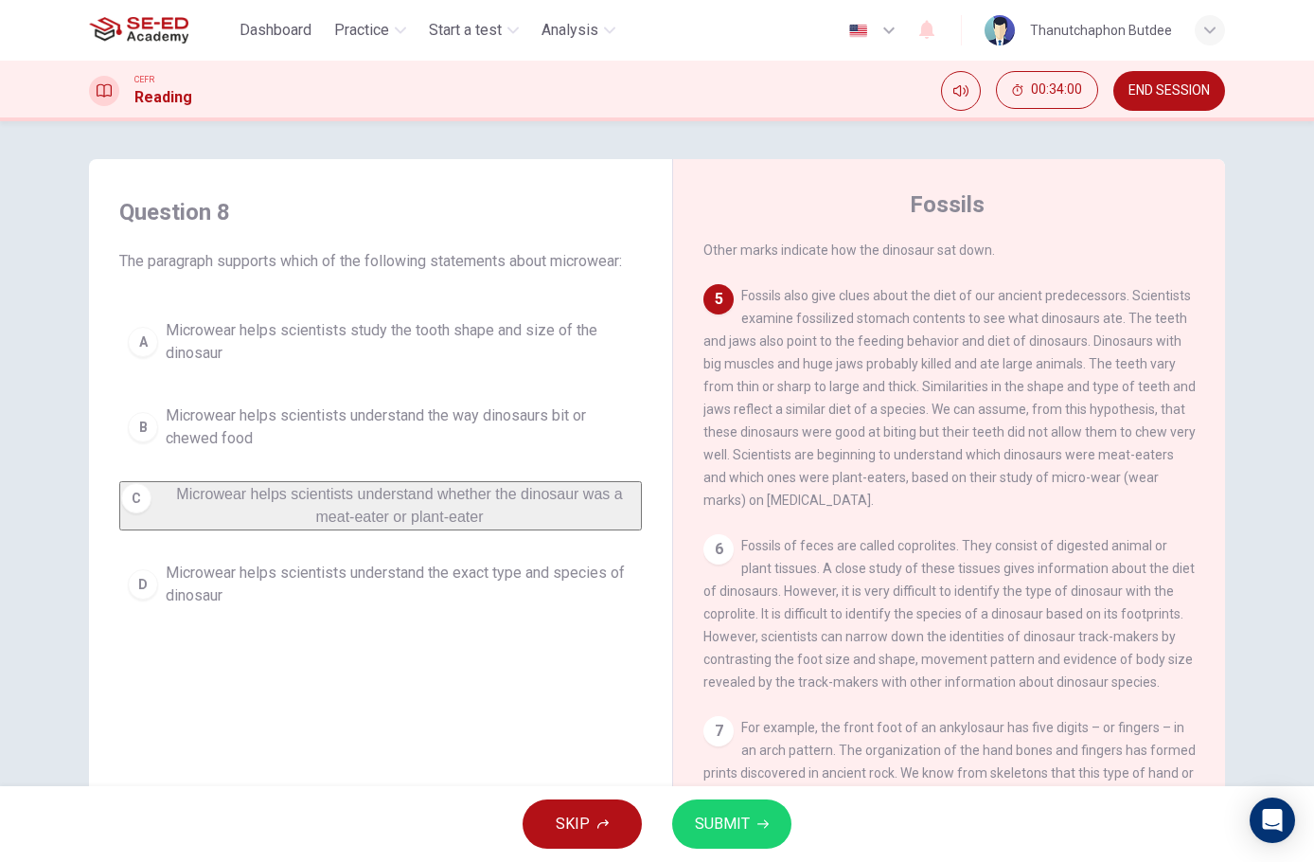
click at [713, 827] on span "SUBMIT" at bounding box center [722, 824] width 55 height 27
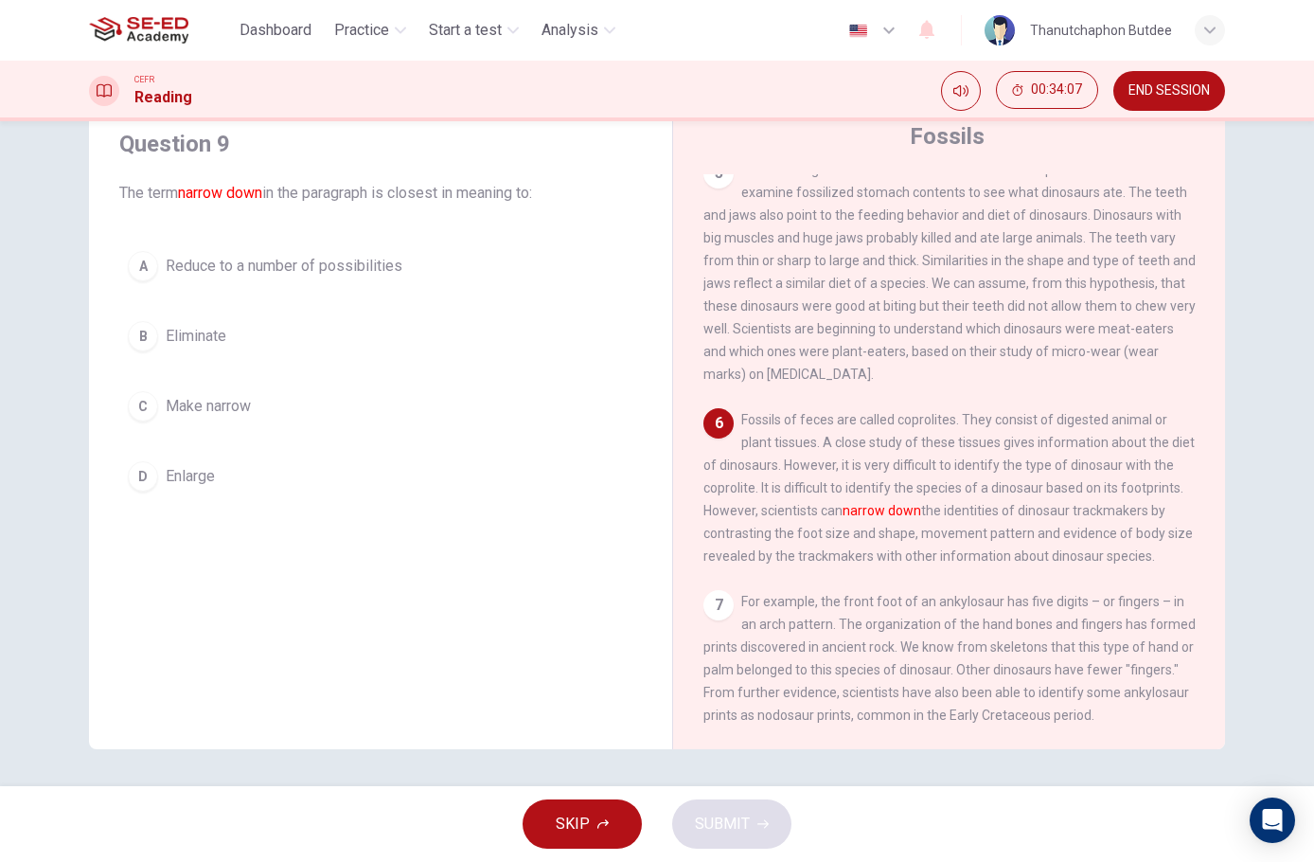
scroll to position [69, 0]
click at [250, 272] on span "Reduce to a number of possibilities" at bounding box center [284, 265] width 237 height 23
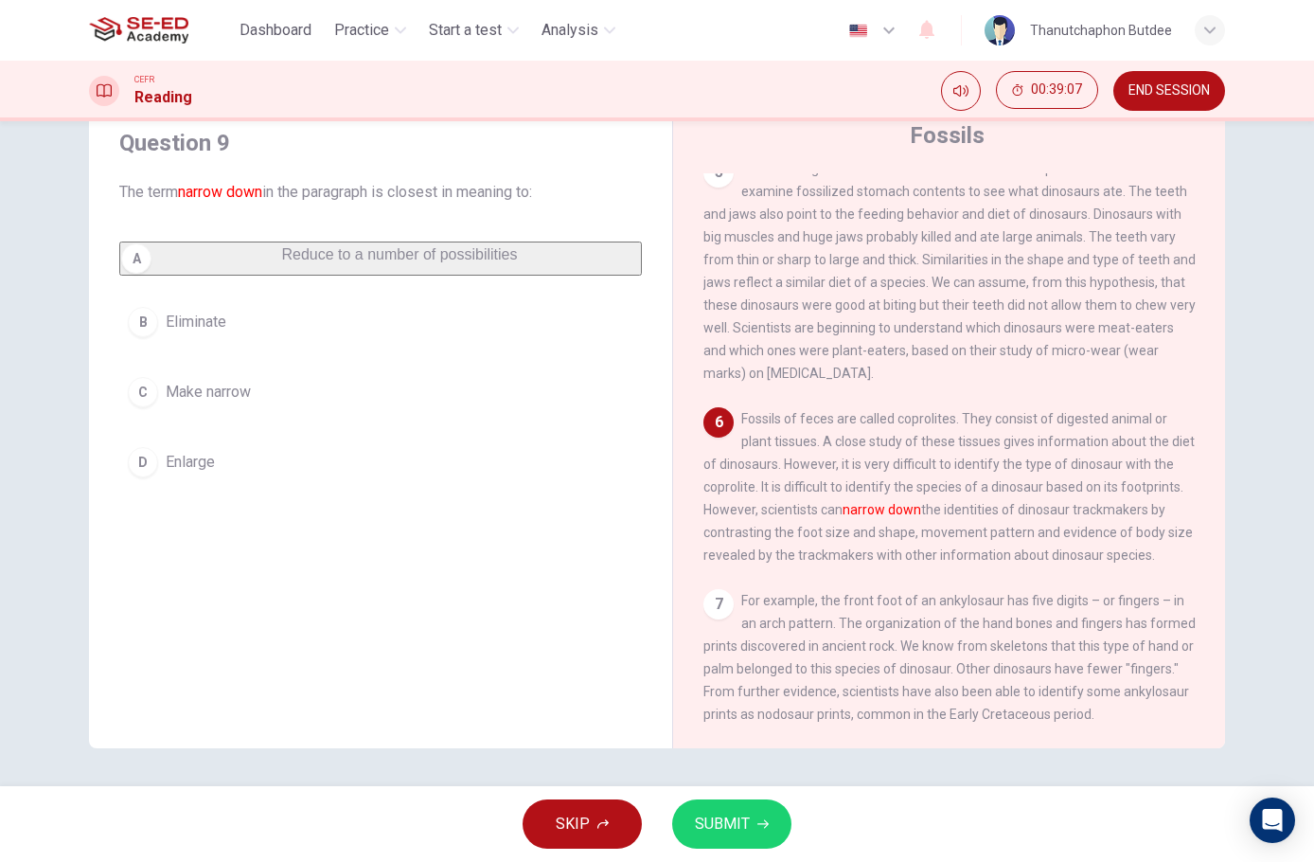
click at [285, 388] on button "C Make narrow" at bounding box center [380, 391] width 523 height 47
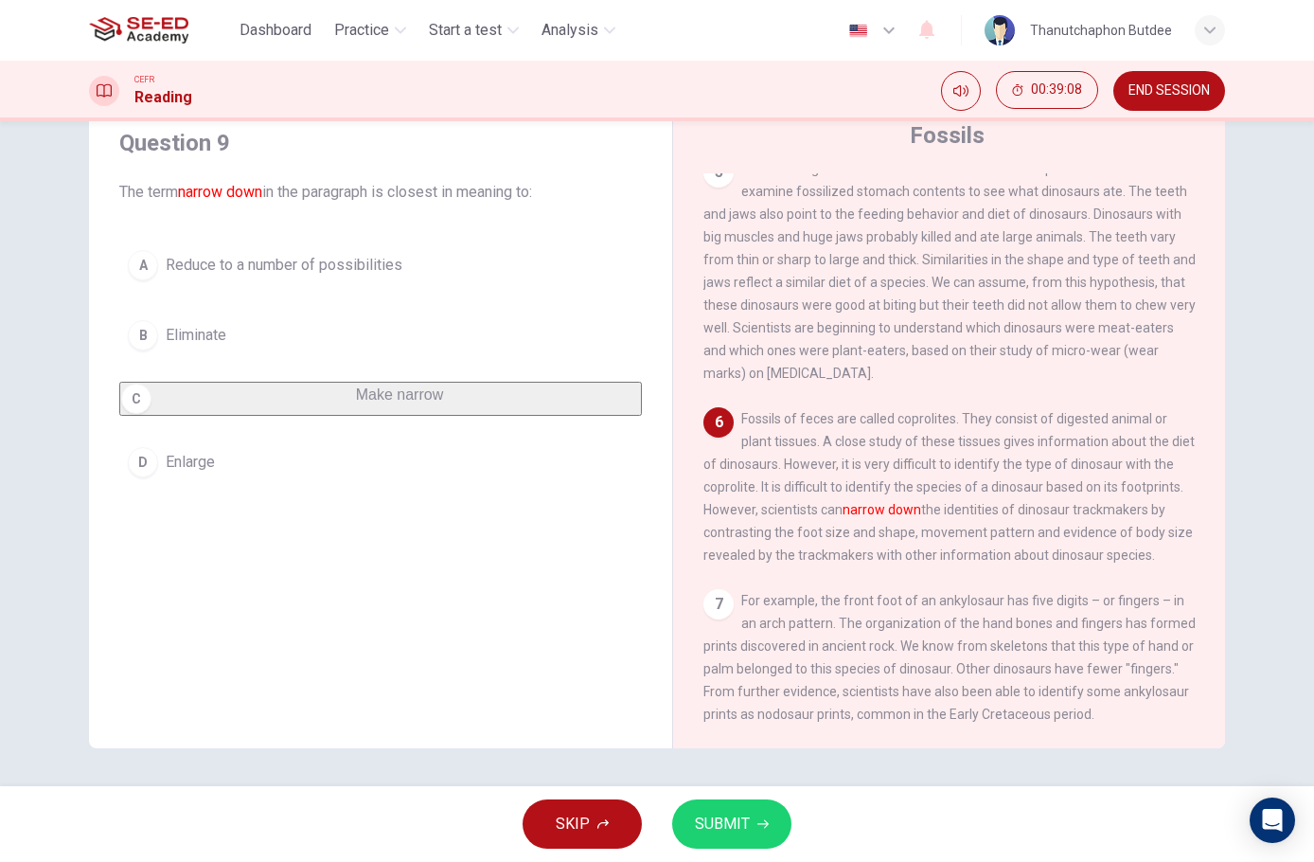
click at [769, 824] on button "SUBMIT" at bounding box center [731, 823] width 119 height 49
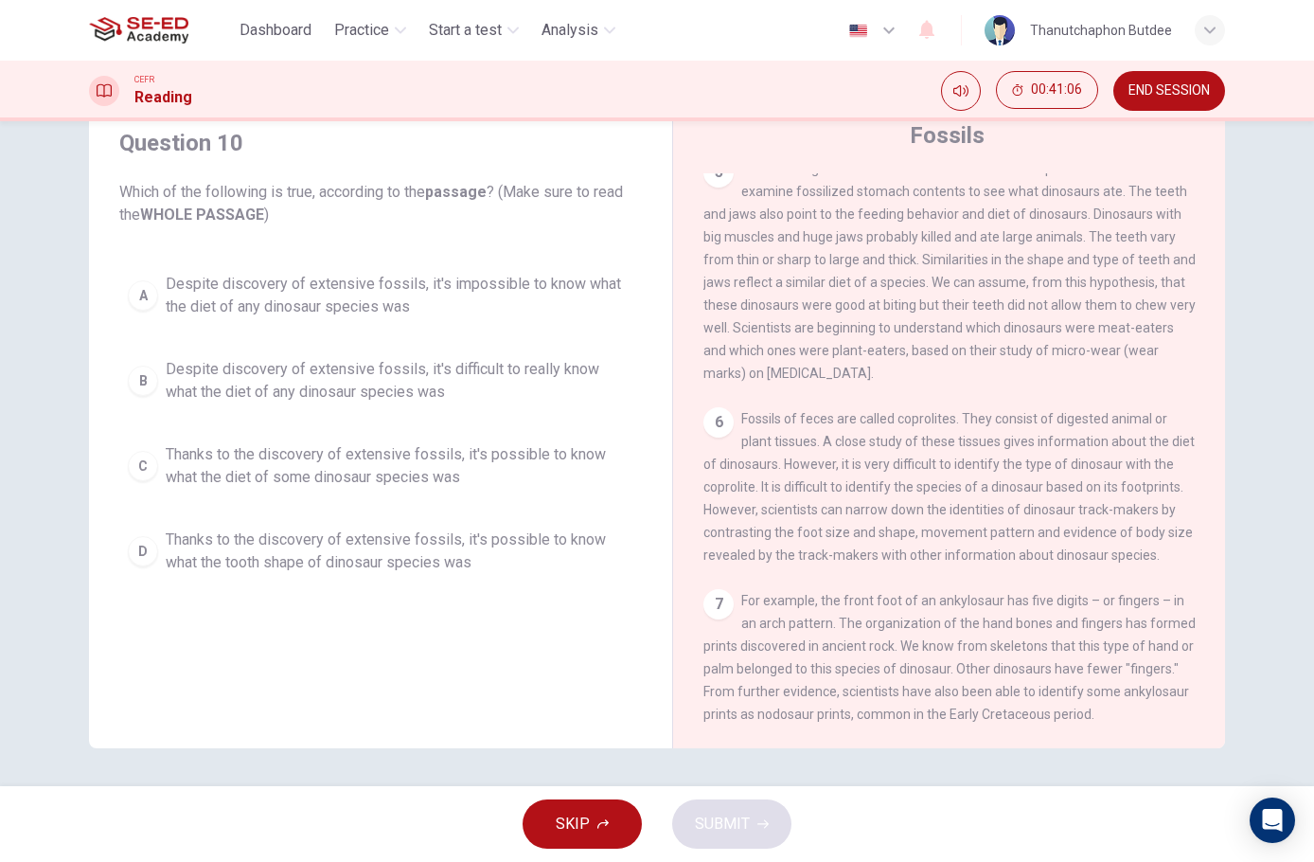
scroll to position [792, 0]
click at [510, 379] on span "Despite discovery of extensive fossils, it's difficult to really know what the …" at bounding box center [400, 380] width 468 height 45
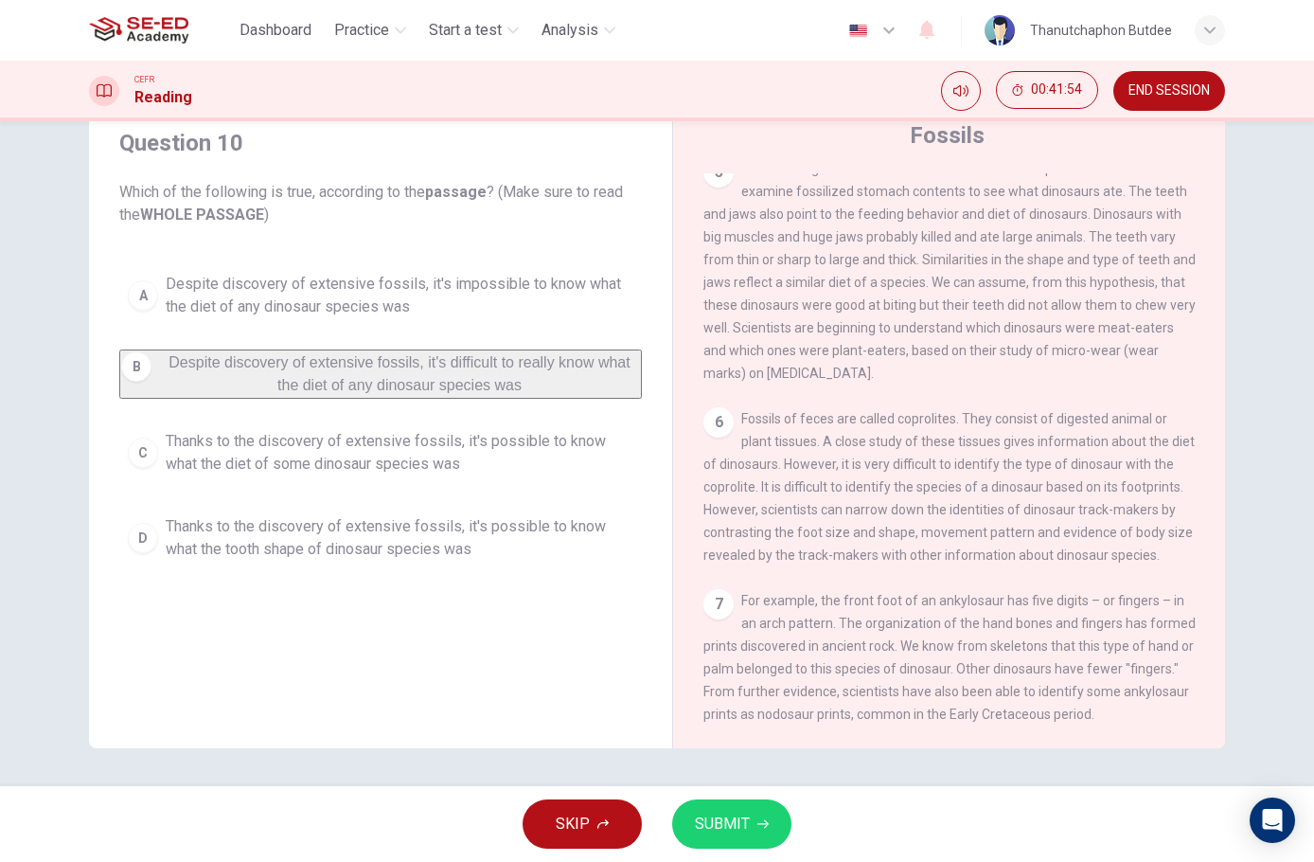
click at [704, 823] on span "SUBMIT" at bounding box center [722, 824] width 55 height 27
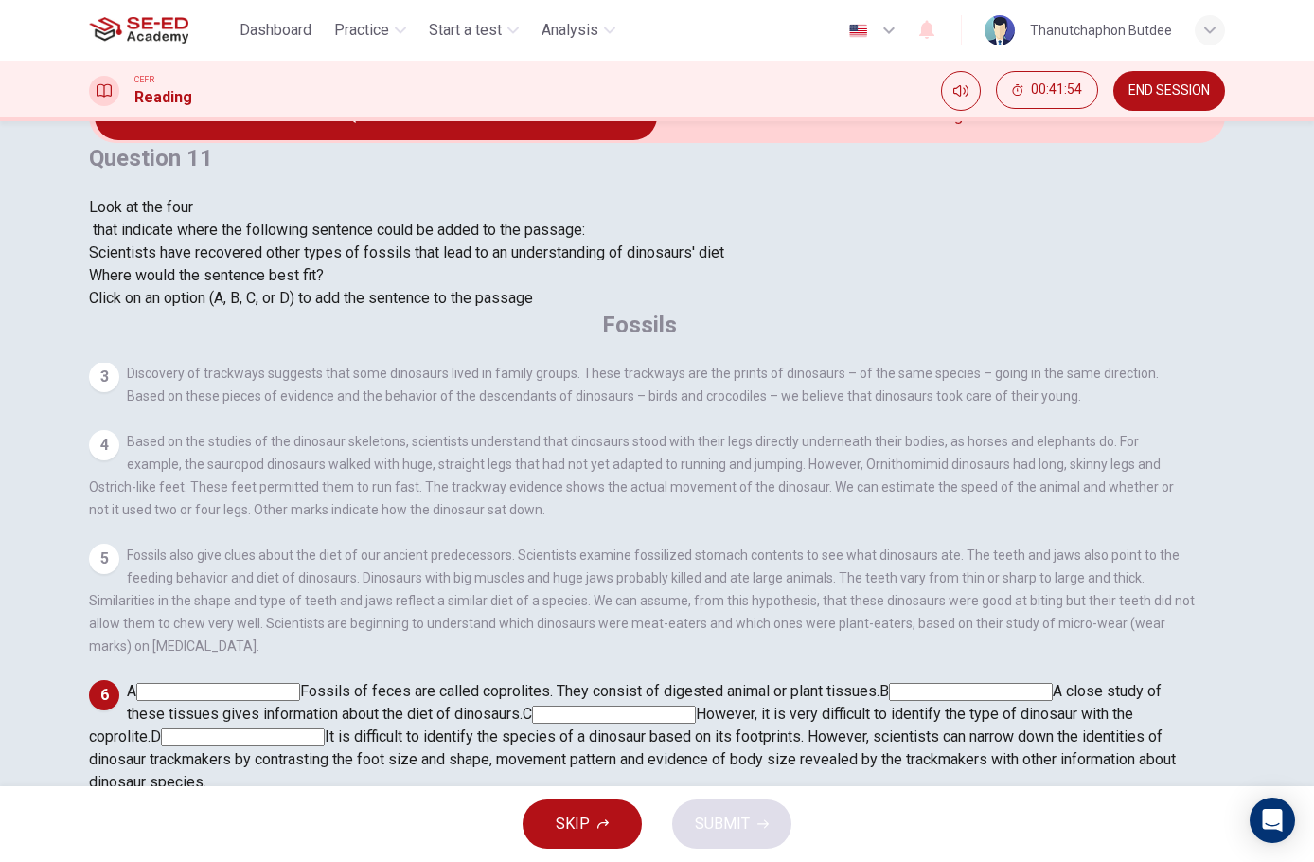
scroll to position [821, 0]
click at [563, 839] on button "SKIP" at bounding box center [582, 823] width 119 height 49
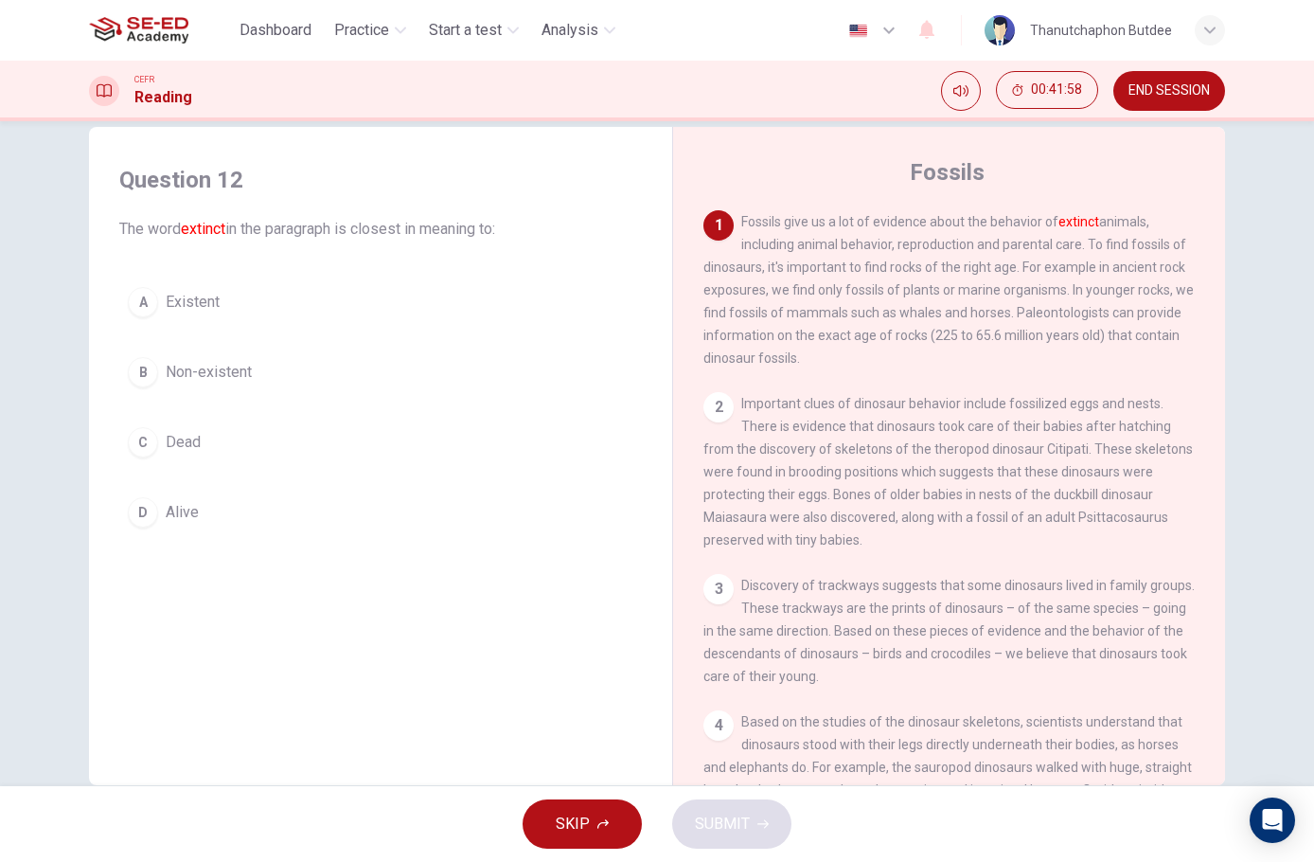
scroll to position [0, 0]
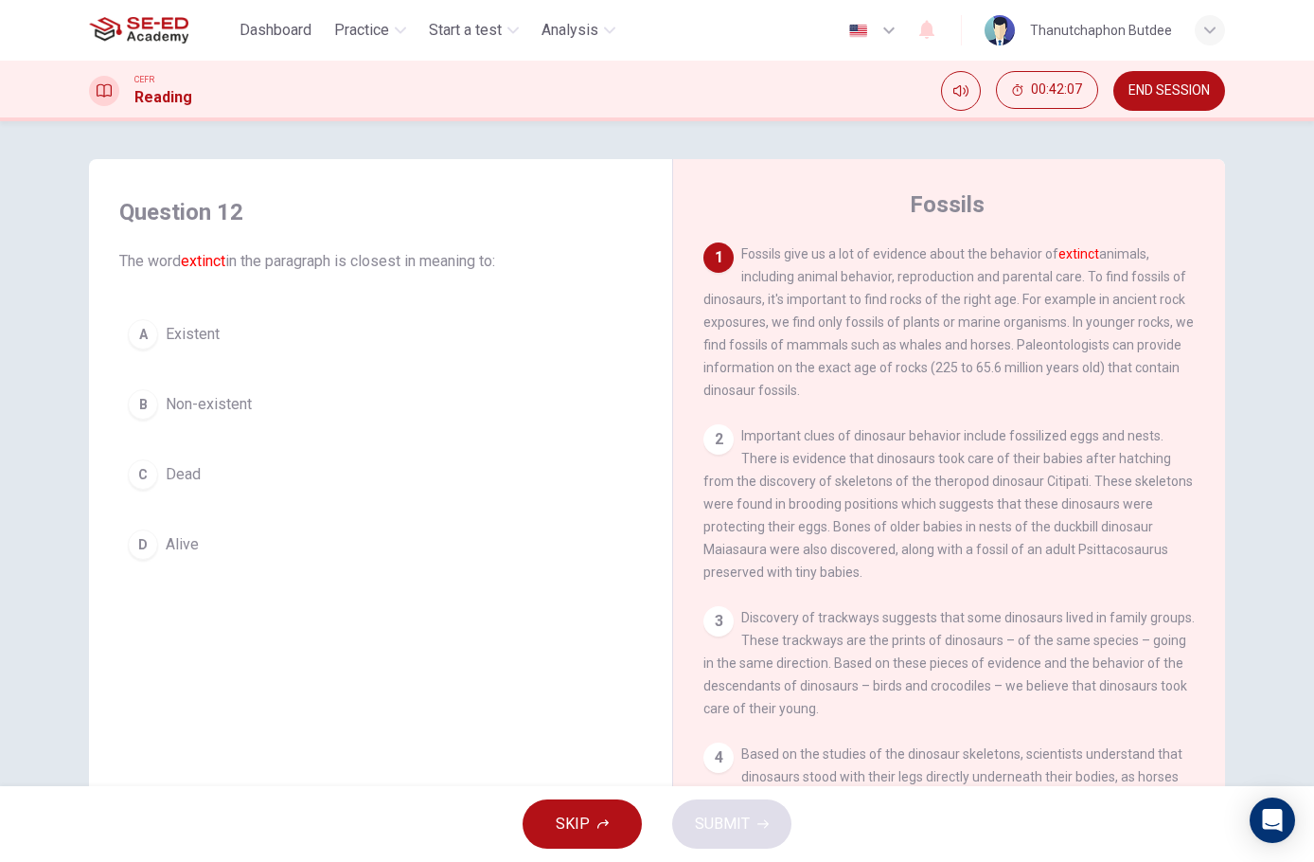
click at [179, 475] on span "Dead" at bounding box center [183, 474] width 35 height 23
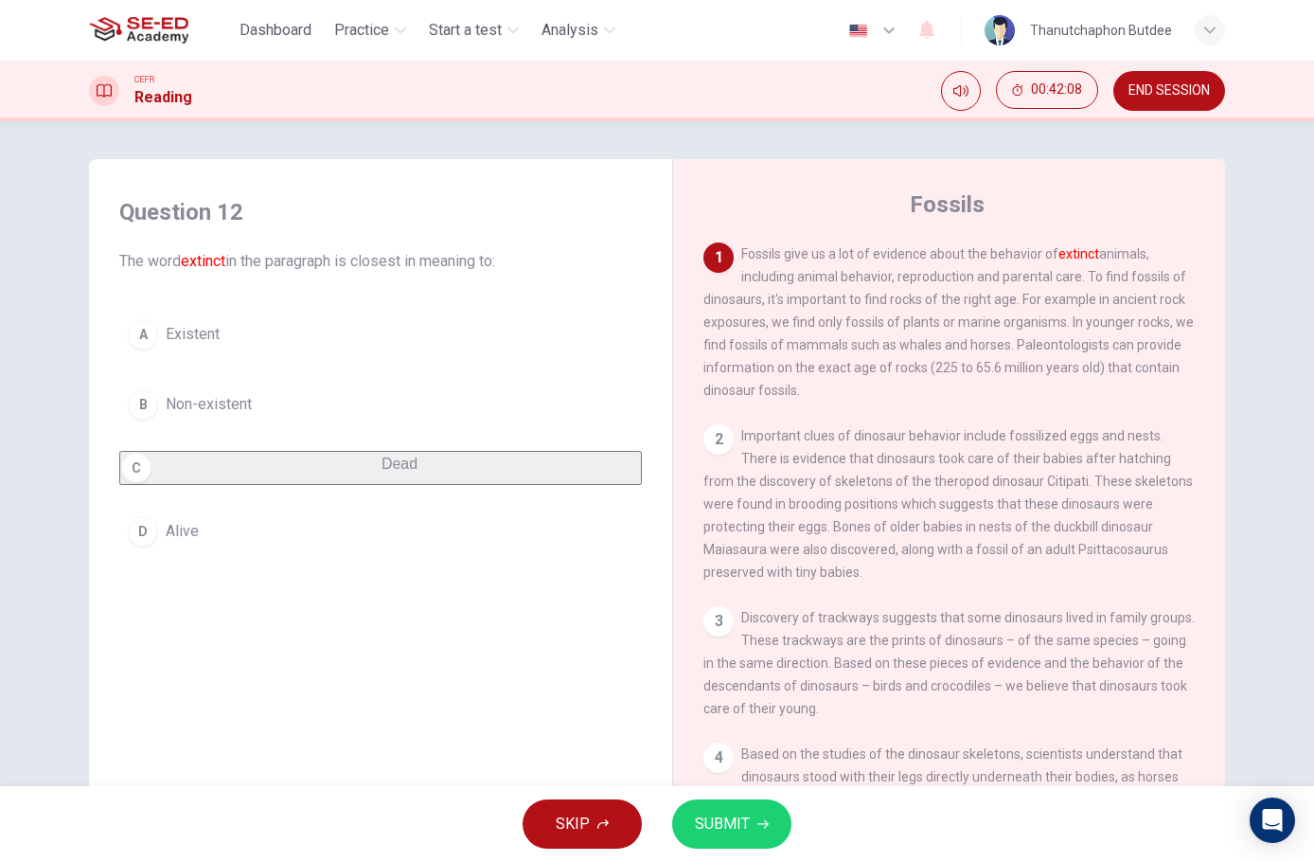
click at [733, 822] on span "SUBMIT" at bounding box center [722, 824] width 55 height 27
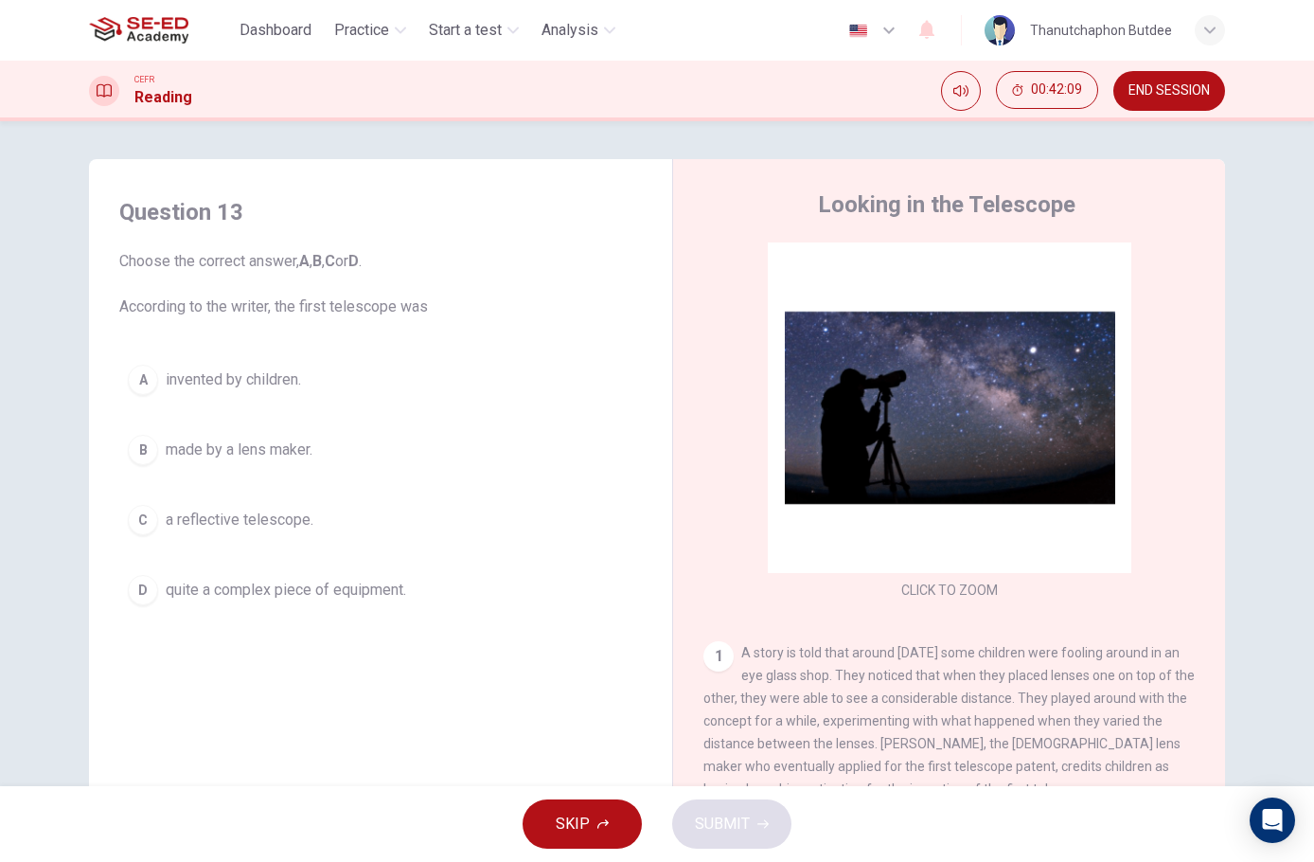
click at [1158, 91] on span "END SESSION" at bounding box center [1169, 90] width 81 height 15
